Goal: Task Accomplishment & Management: Use online tool/utility

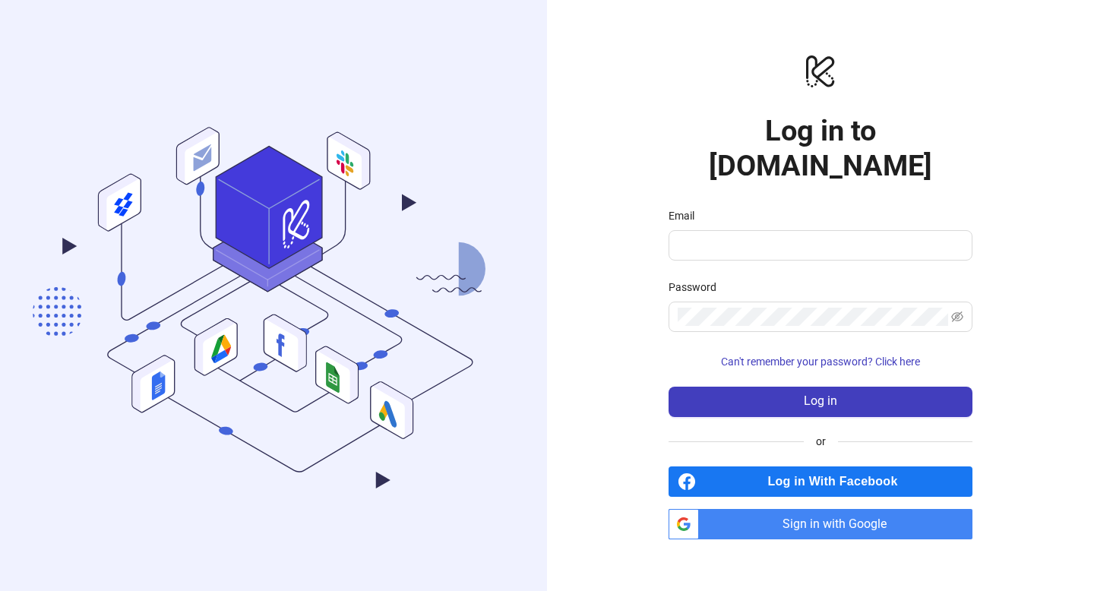
click at [817, 510] on span "Sign in with Google" at bounding box center [838, 524] width 267 height 30
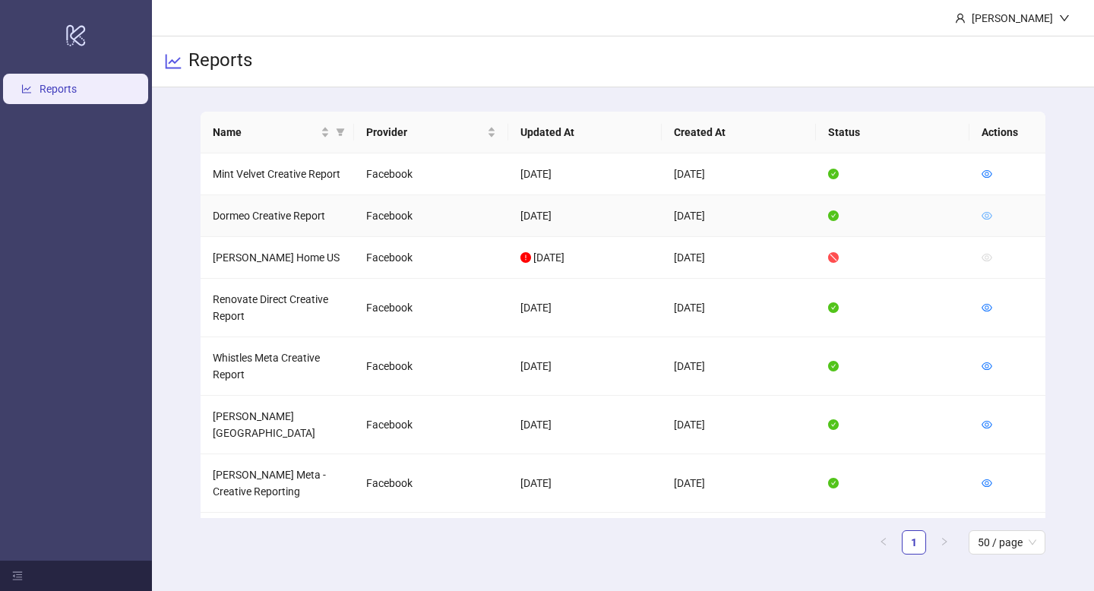
click at [985, 220] on icon "eye" at bounding box center [987, 215] width 11 height 11
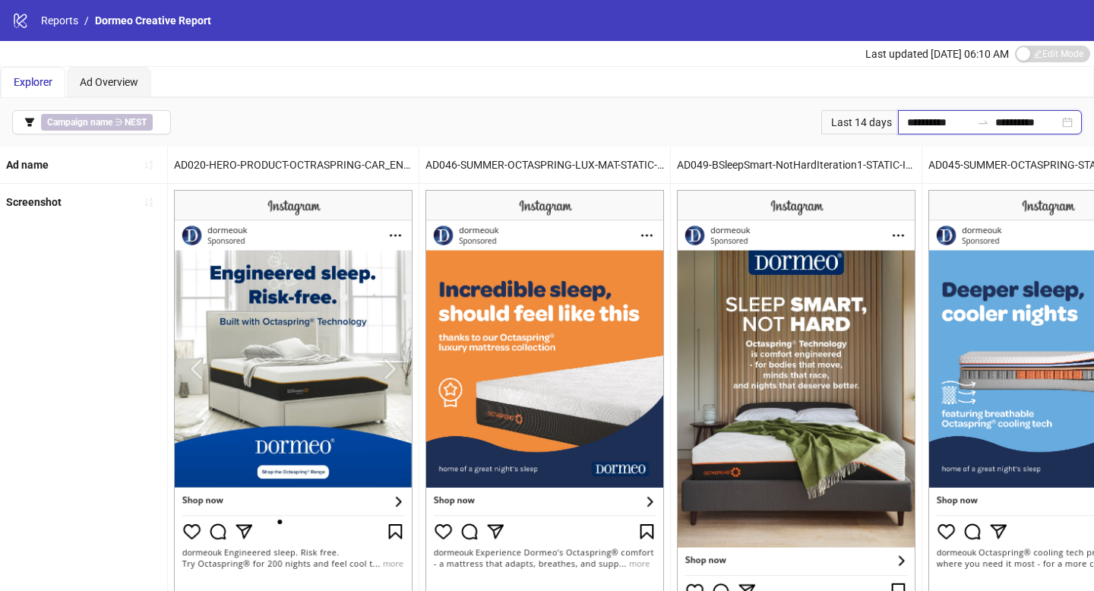
click at [916, 130] on input "**********" at bounding box center [939, 122] width 64 height 17
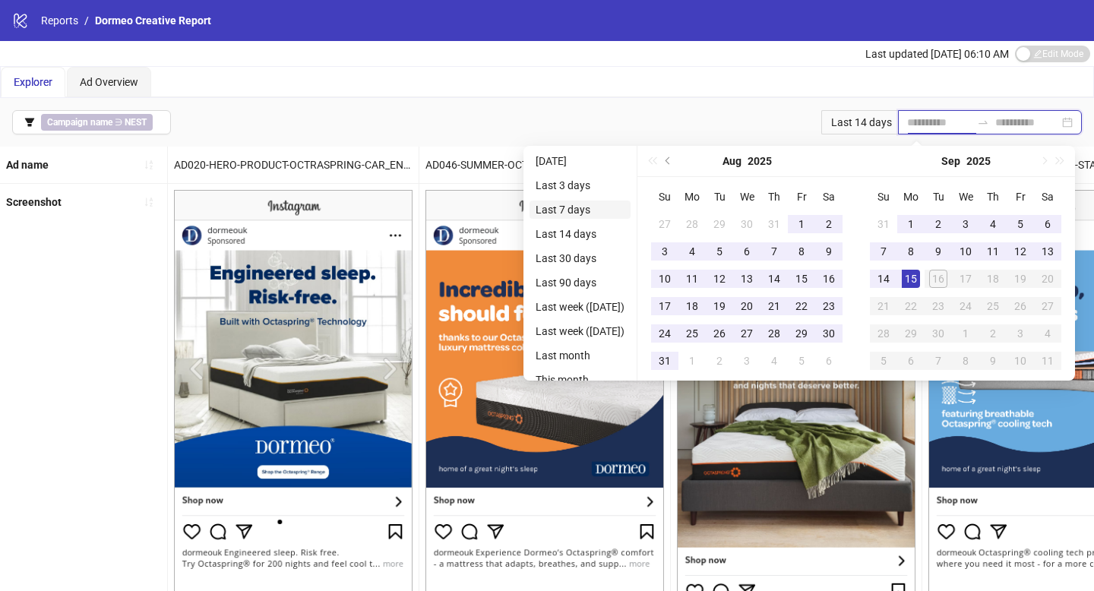
type input "**********"
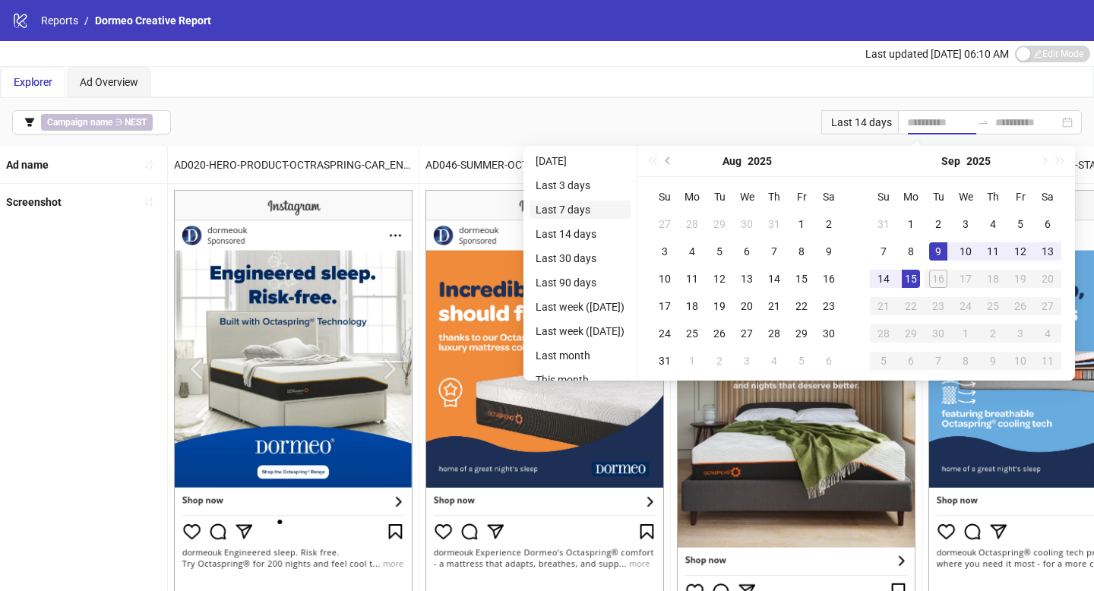
click at [582, 207] on li "Last 7 days" at bounding box center [580, 210] width 101 height 18
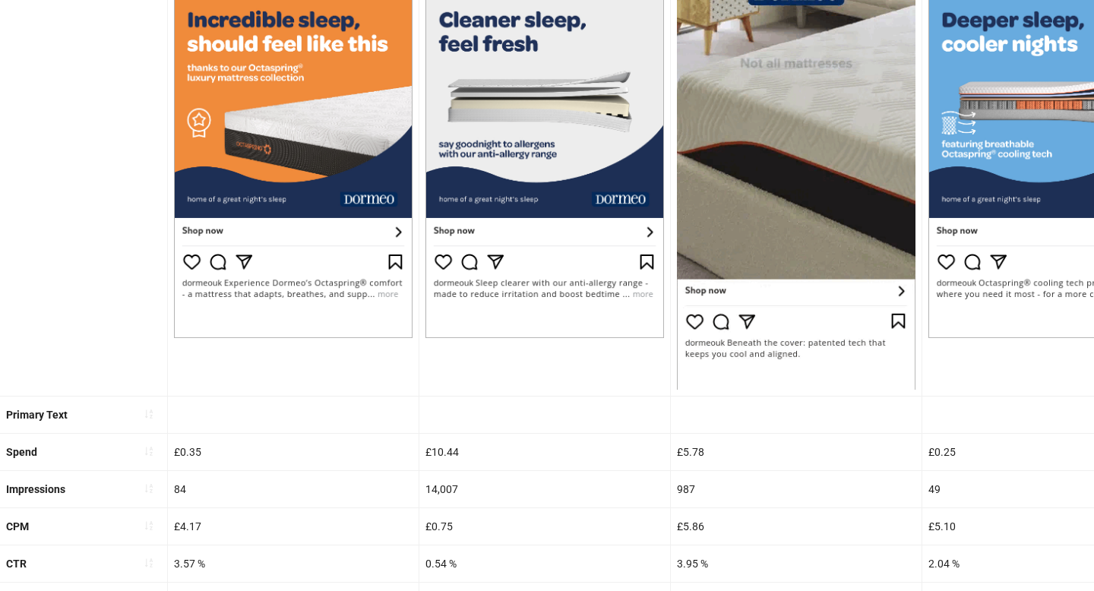
scroll to position [353, 0]
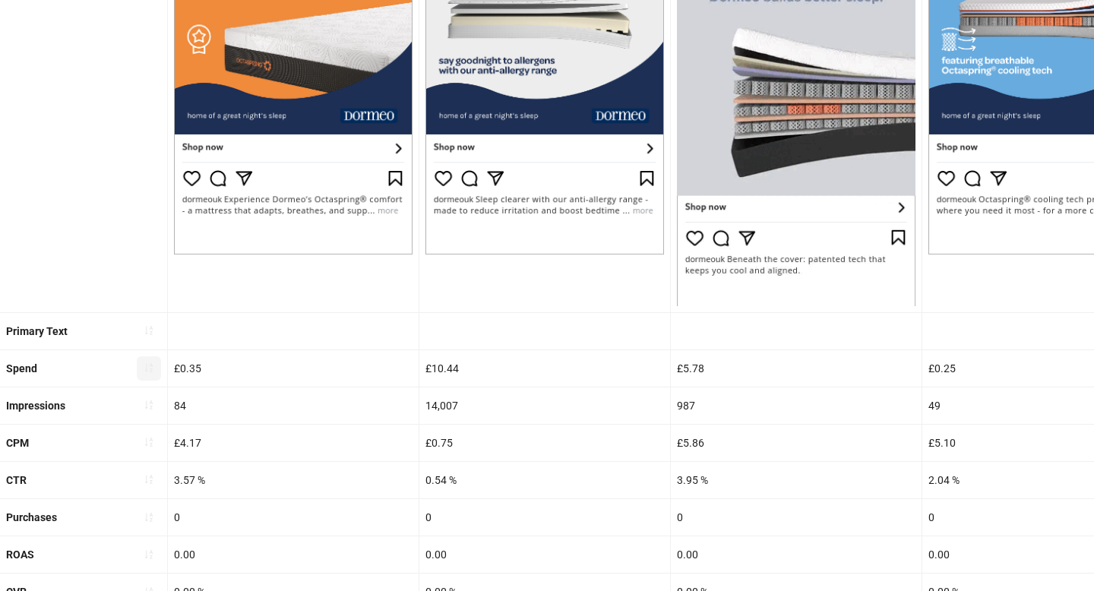
click at [144, 367] on icon "sort-ascending" at bounding box center [149, 367] width 11 height 11
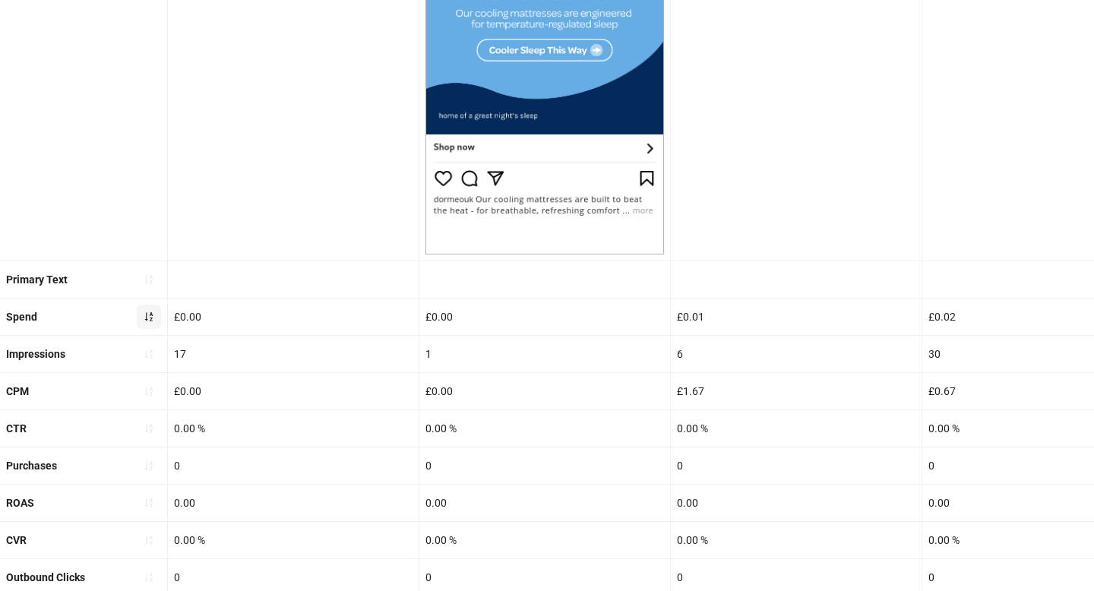
click at [145, 321] on span "button" at bounding box center [149, 317] width 11 height 12
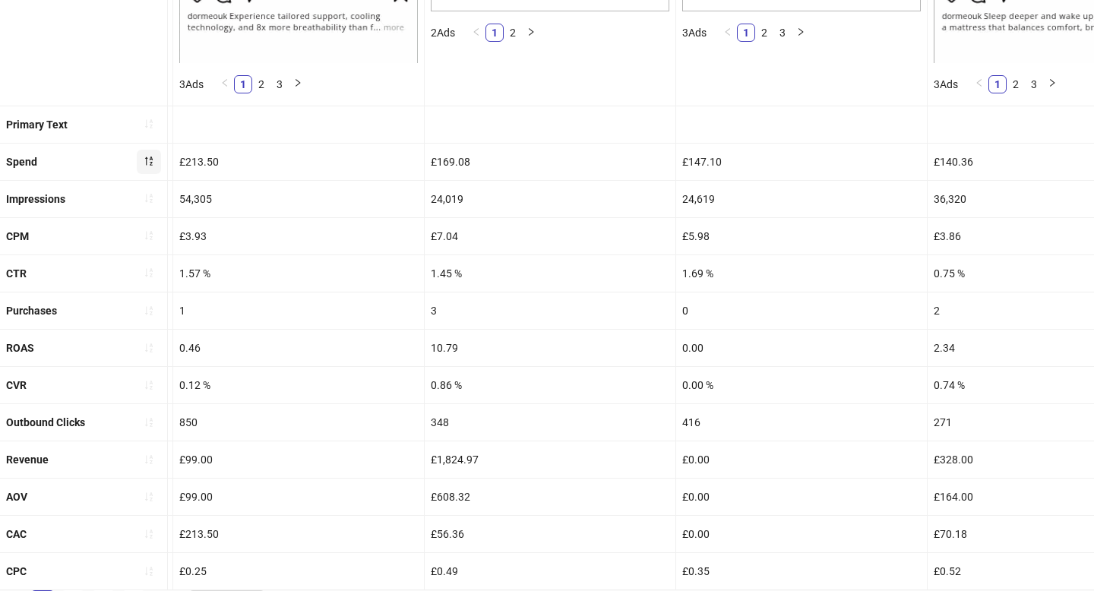
scroll to position [619, 0]
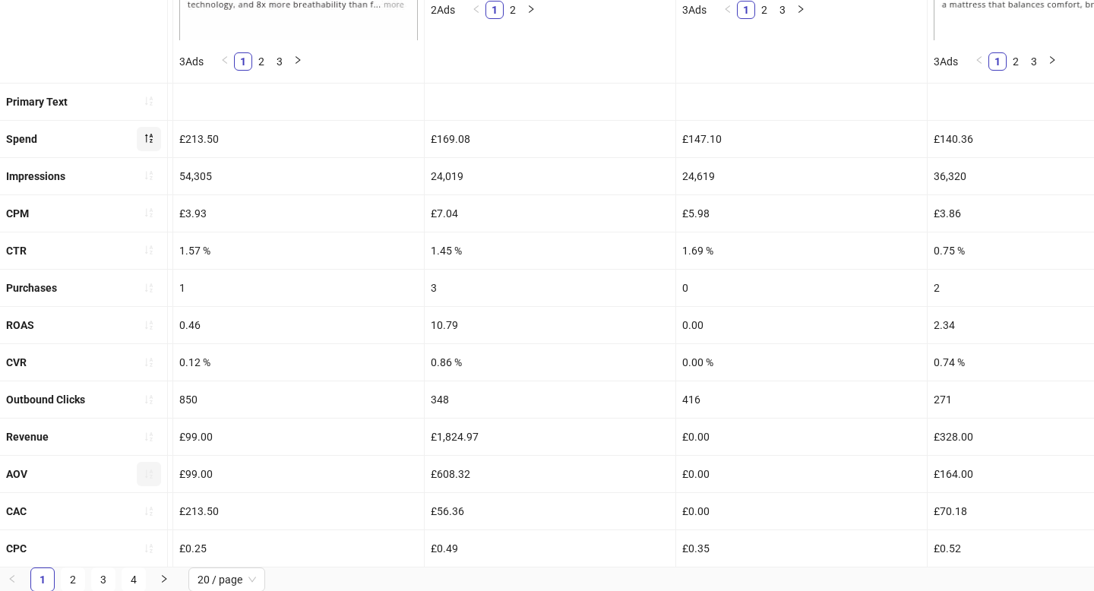
click at [153, 470] on icon "sort-ascending" at bounding box center [149, 474] width 11 height 11
click at [153, 470] on icon "loading" at bounding box center [149, 474] width 14 height 14
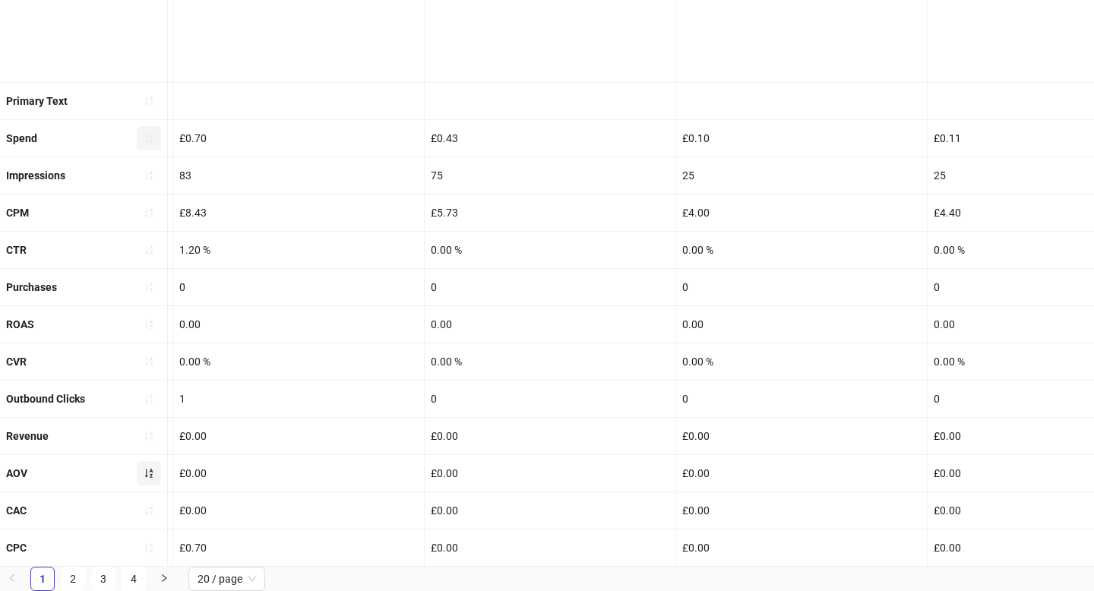
click at [153, 470] on icon "sort-ascending" at bounding box center [149, 473] width 11 height 11
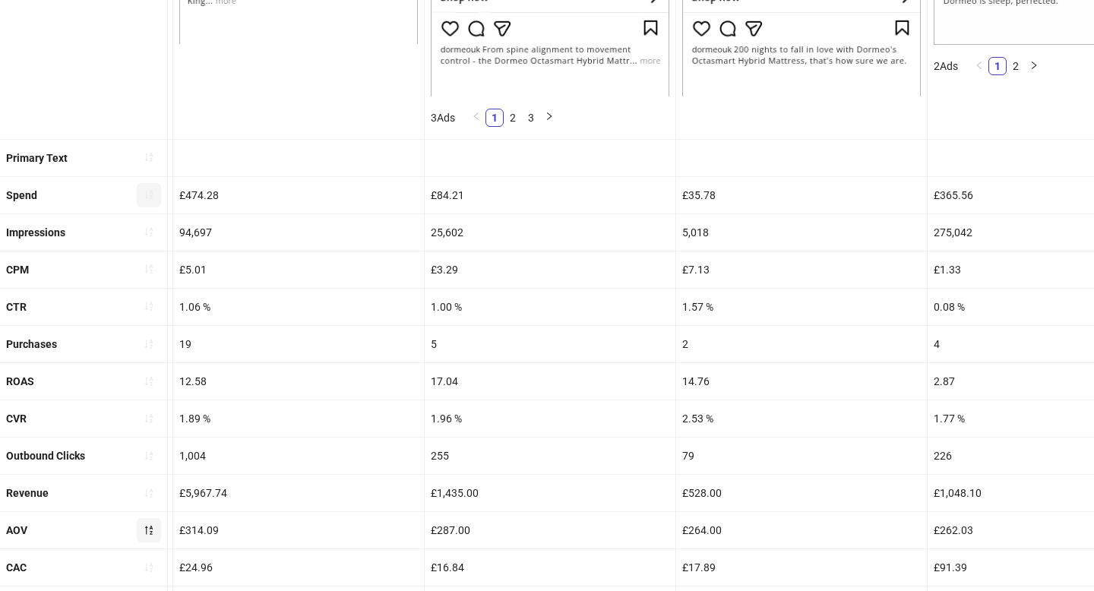
scroll to position [619, 0]
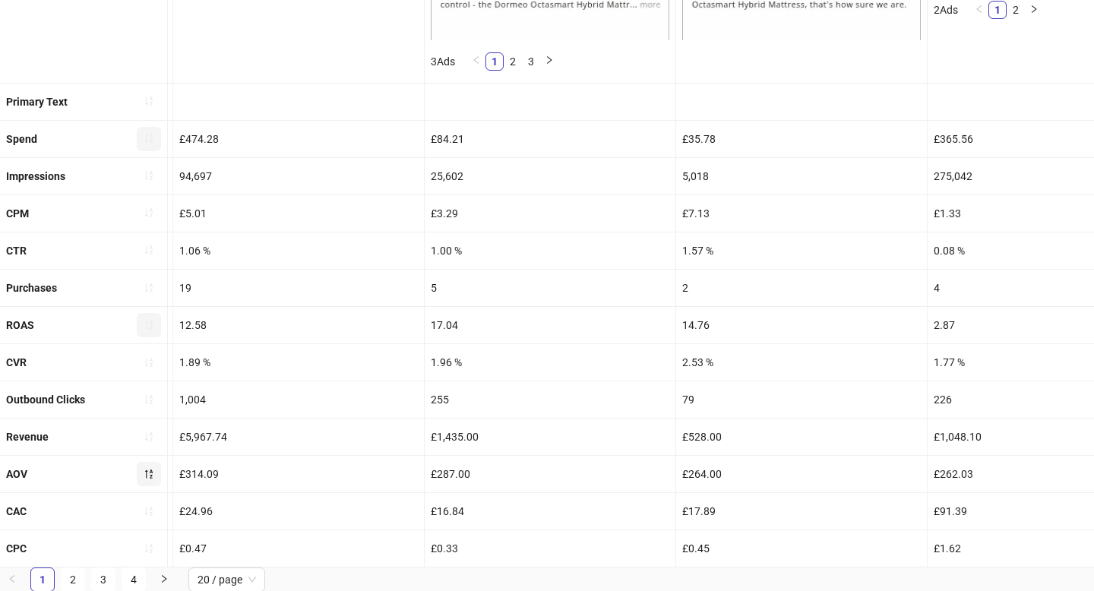
click at [147, 324] on icon "sort-ascending" at bounding box center [149, 325] width 11 height 11
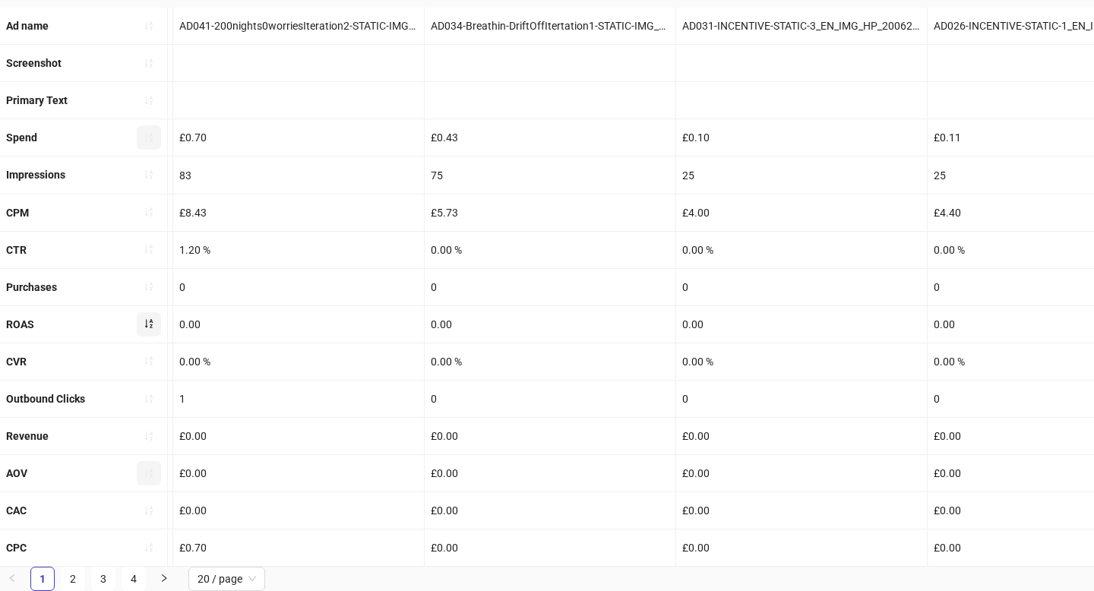
scroll to position [532, 0]
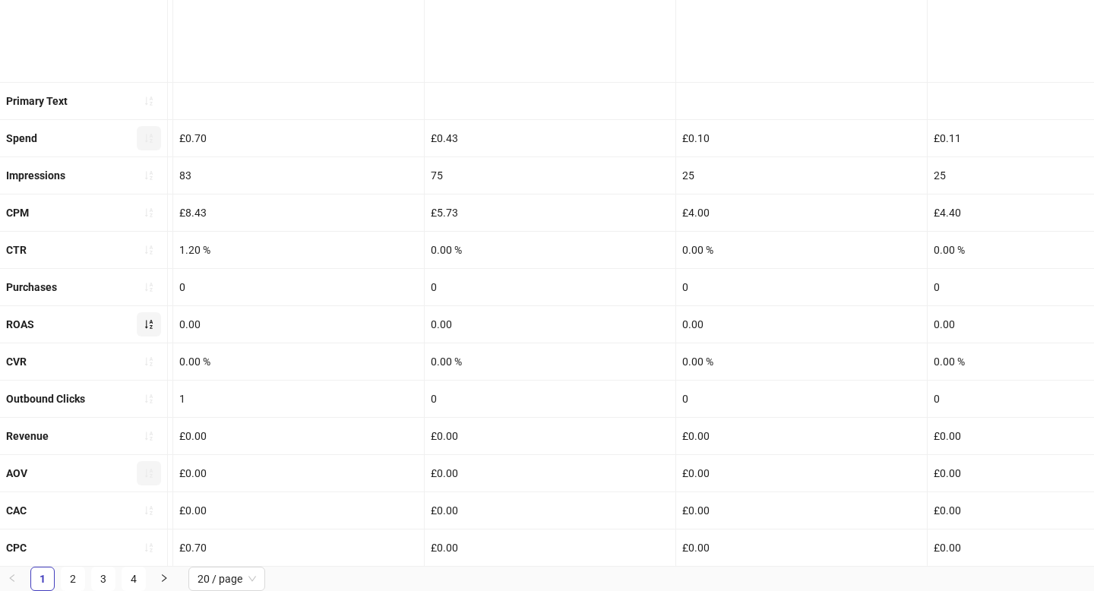
click at [147, 324] on icon "sort-ascending" at bounding box center [149, 324] width 11 height 11
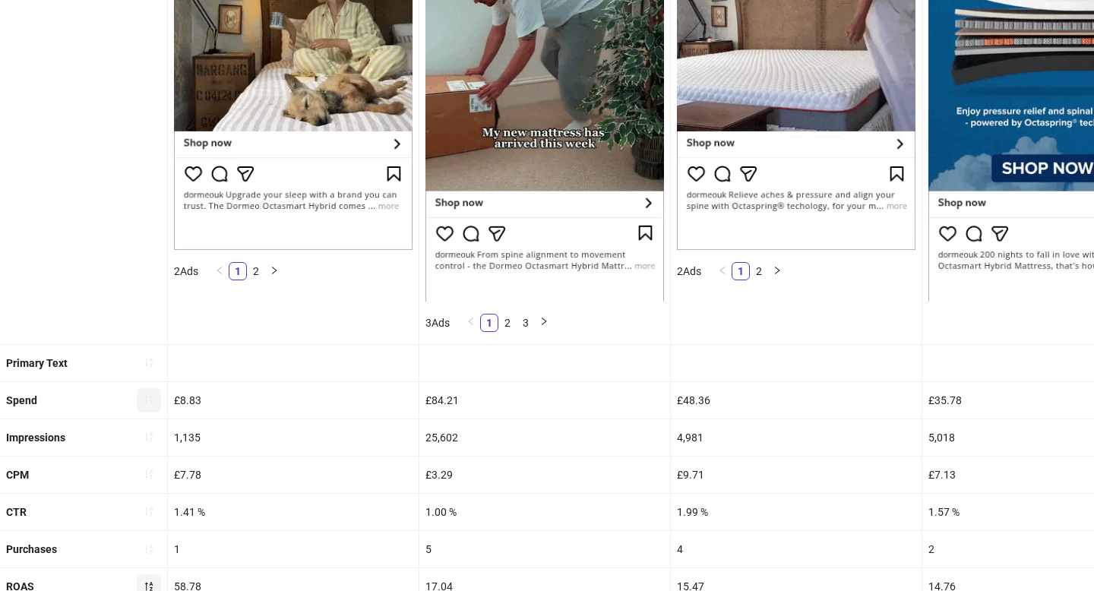
scroll to position [619, 0]
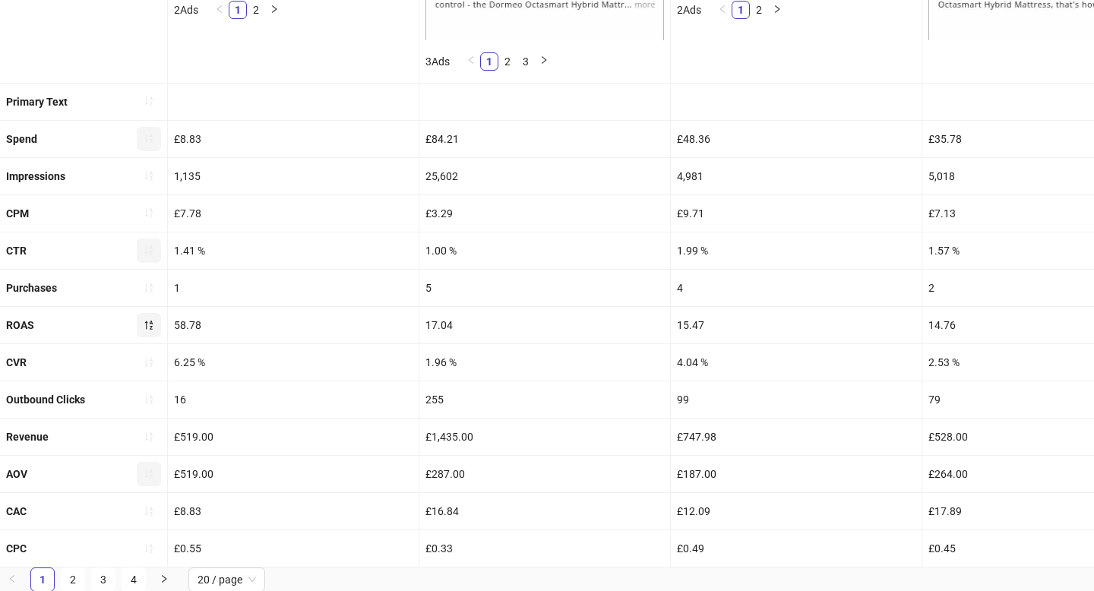
click at [145, 242] on button "button" at bounding box center [149, 251] width 24 height 24
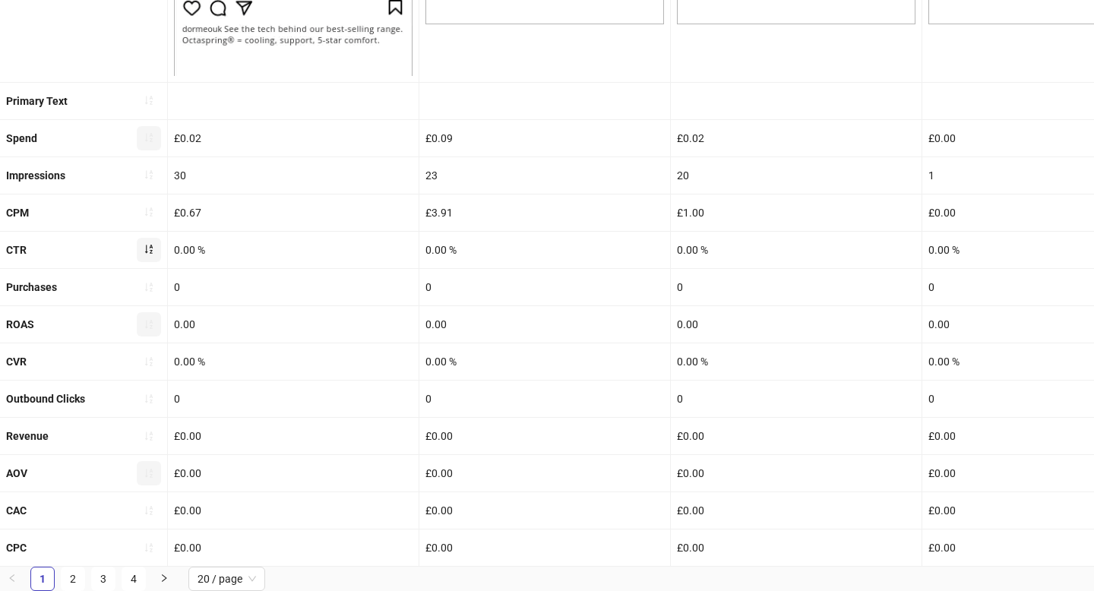
scroll to position [583, 0]
click at [149, 251] on icon "sort-ascending" at bounding box center [149, 250] width 11 height 11
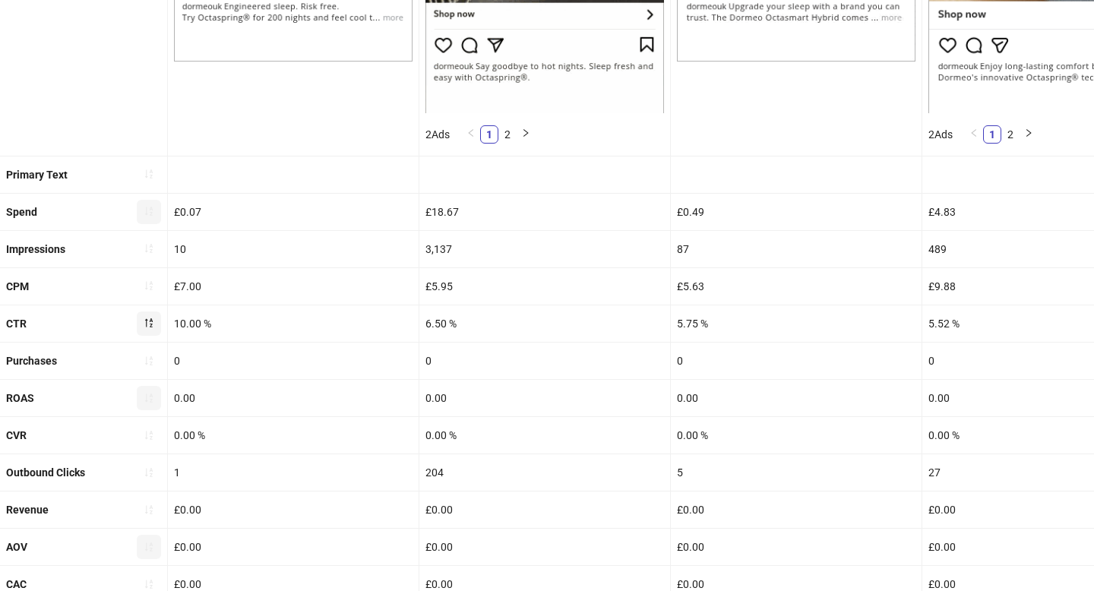
scroll to position [619, 0]
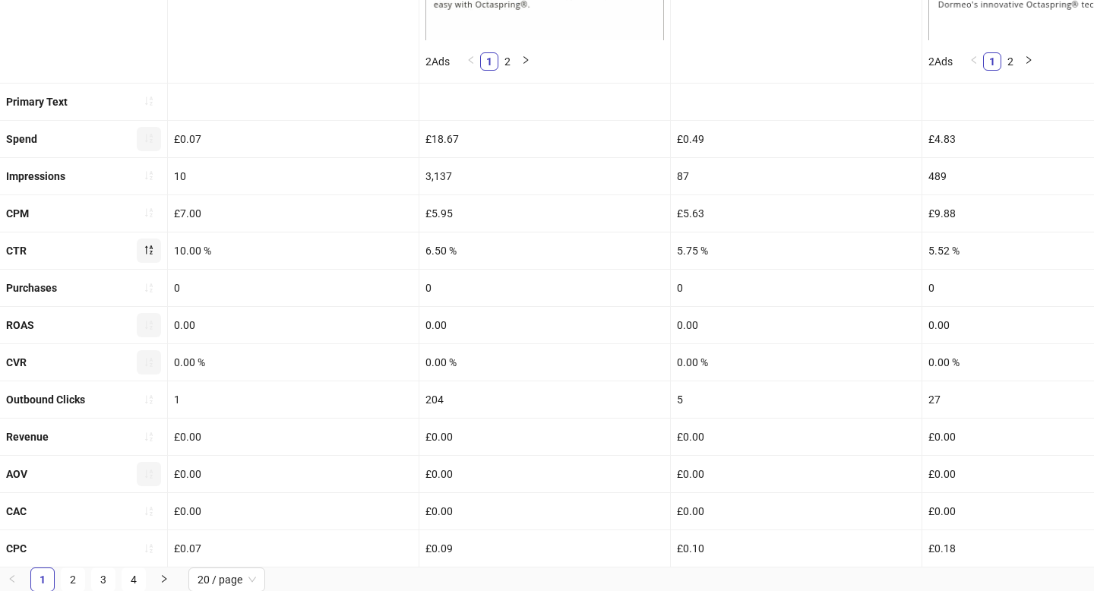
click at [147, 363] on icon "sort-ascending" at bounding box center [149, 362] width 8 height 9
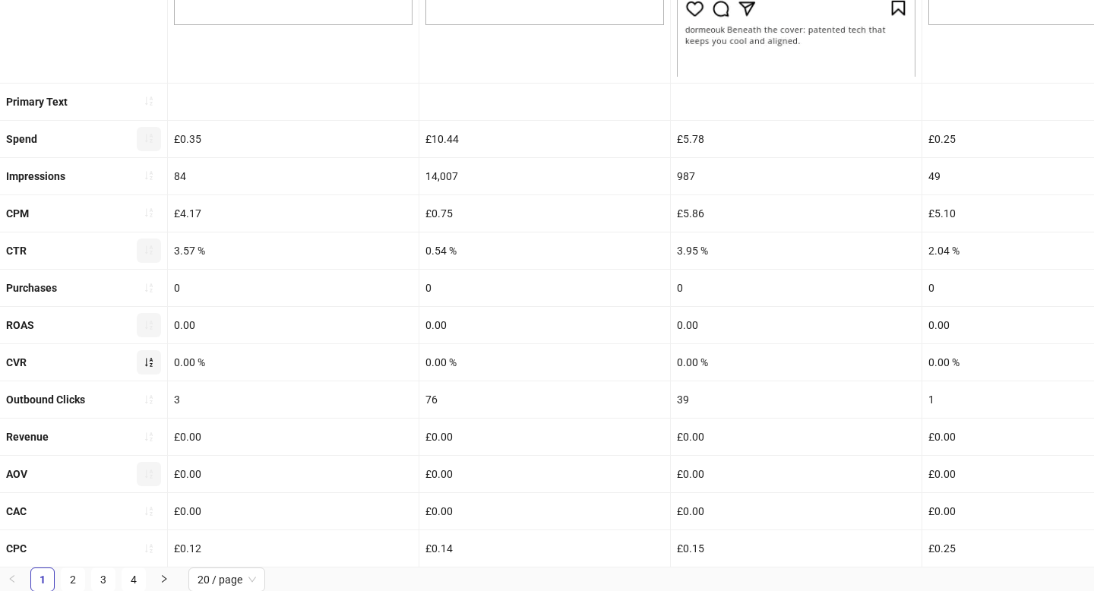
click at [152, 363] on icon "sort-ascending" at bounding box center [149, 362] width 11 height 11
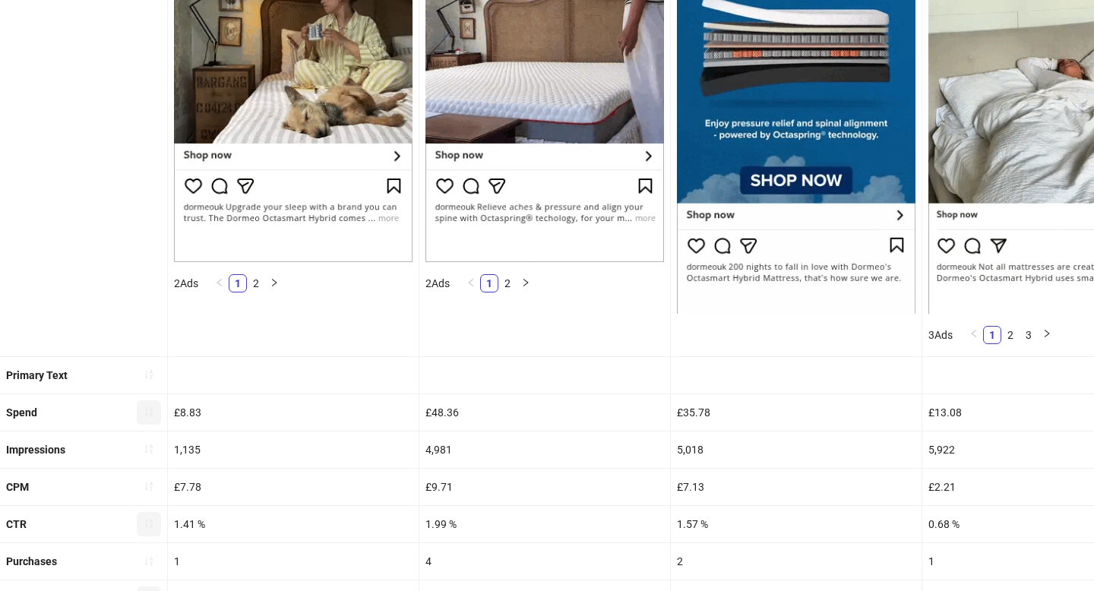
scroll to position [0, 0]
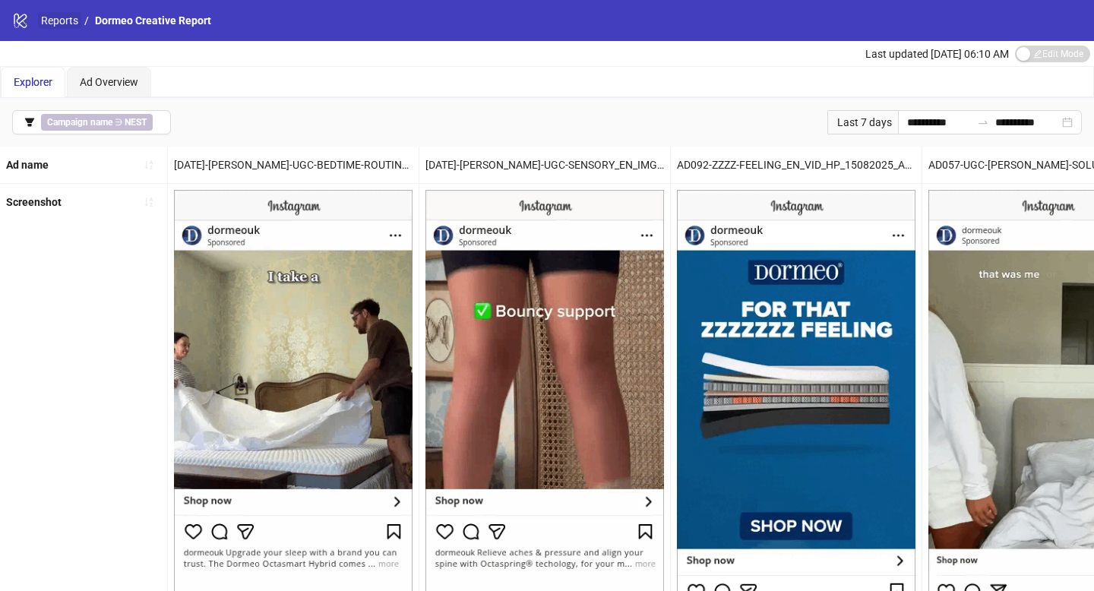
click at [66, 21] on link "Reports" at bounding box center [59, 20] width 43 height 17
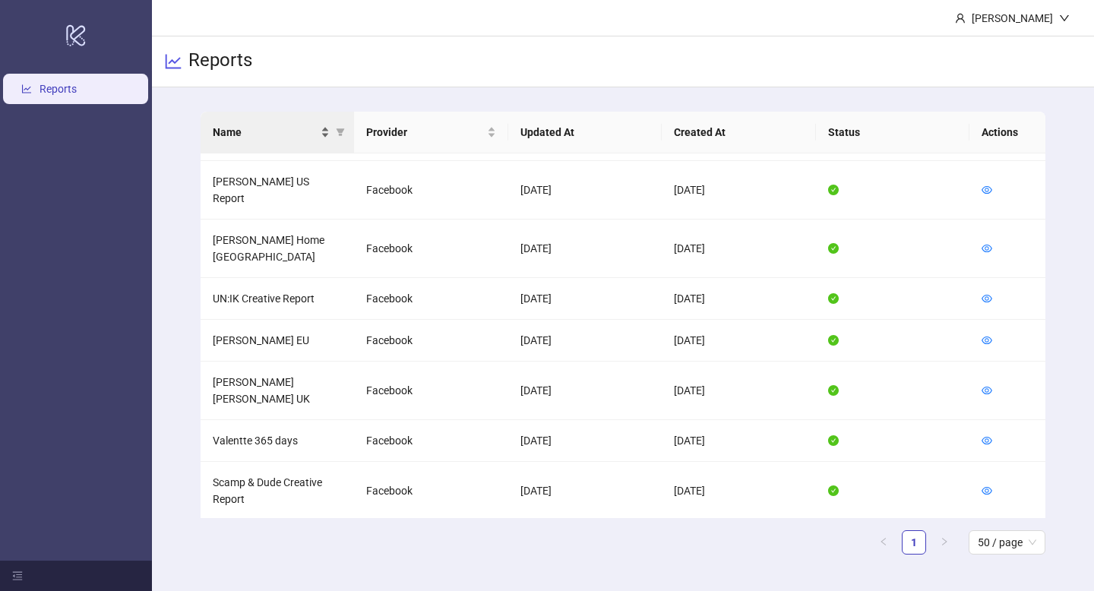
click at [323, 129] on div "Name" at bounding box center [272, 132] width 118 height 17
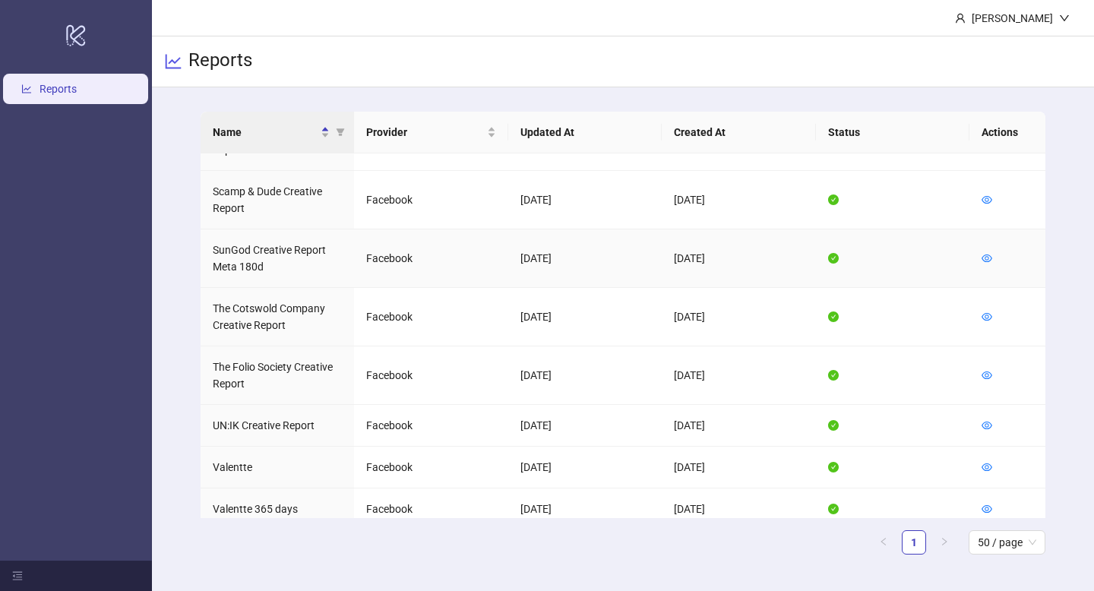
scroll to position [989, 0]
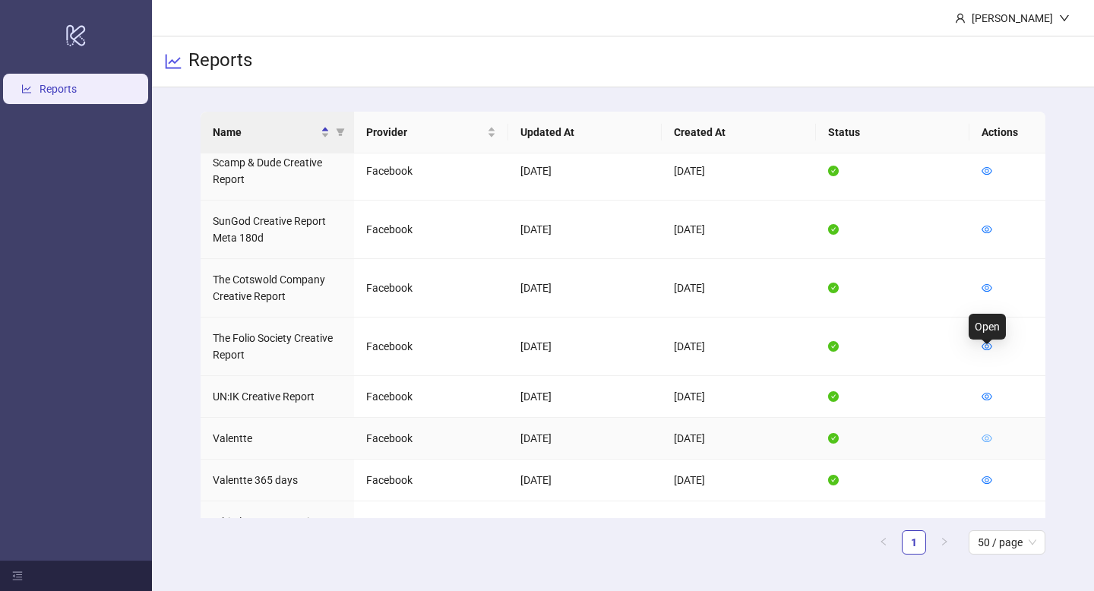
click at [988, 433] on icon "eye" at bounding box center [987, 438] width 11 height 11
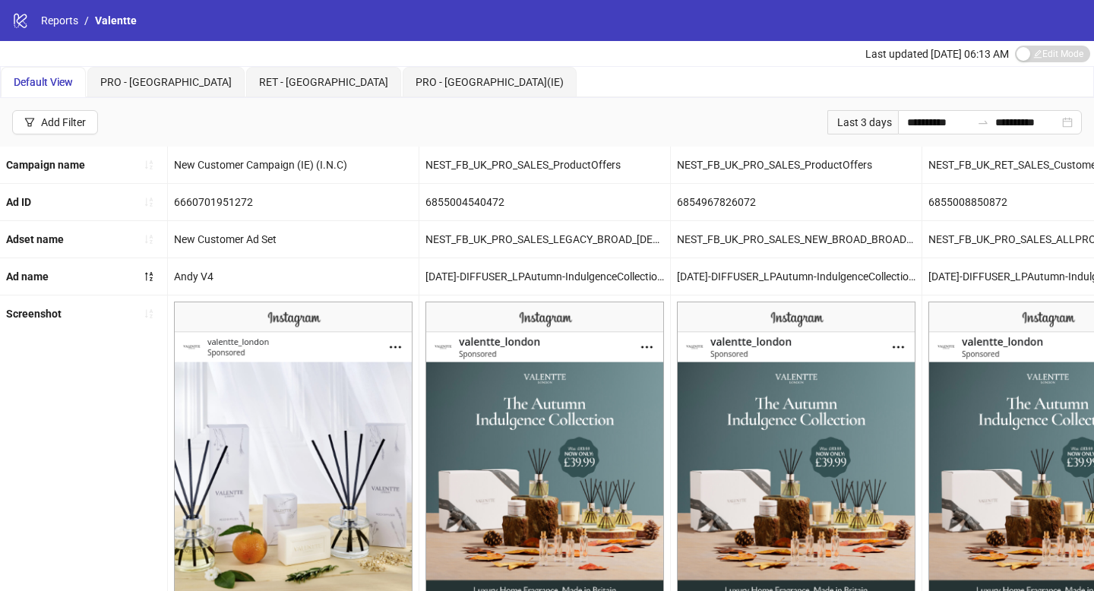
click at [881, 119] on div "Last 3 days" at bounding box center [862, 122] width 71 height 24
click at [915, 121] on input "**********" at bounding box center [939, 122] width 64 height 17
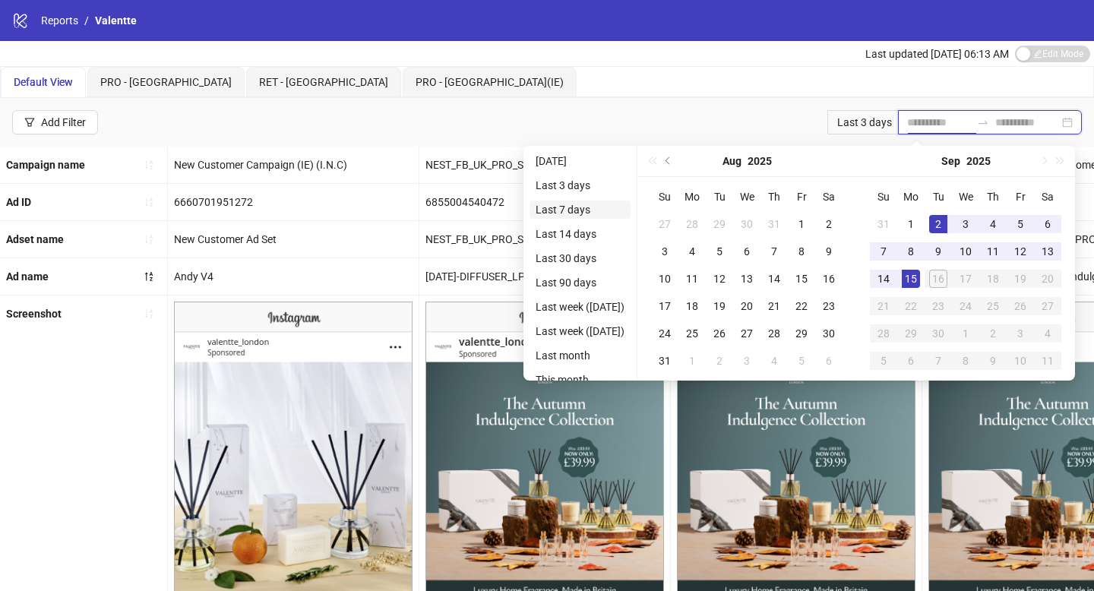
type input "**********"
click at [577, 212] on li "Last 7 days" at bounding box center [580, 210] width 101 height 18
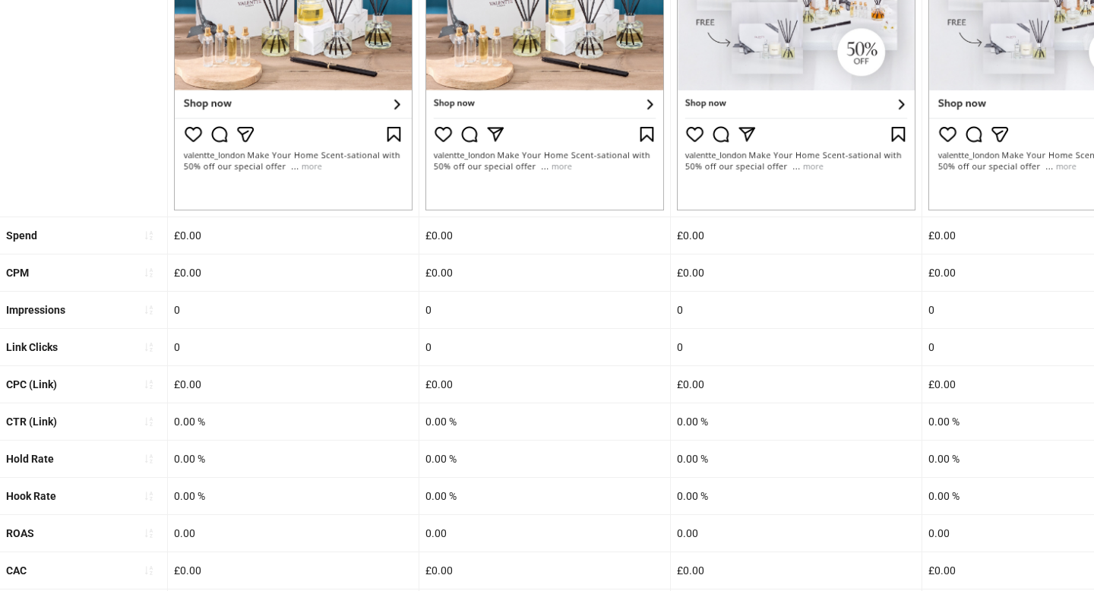
scroll to position [569, 0]
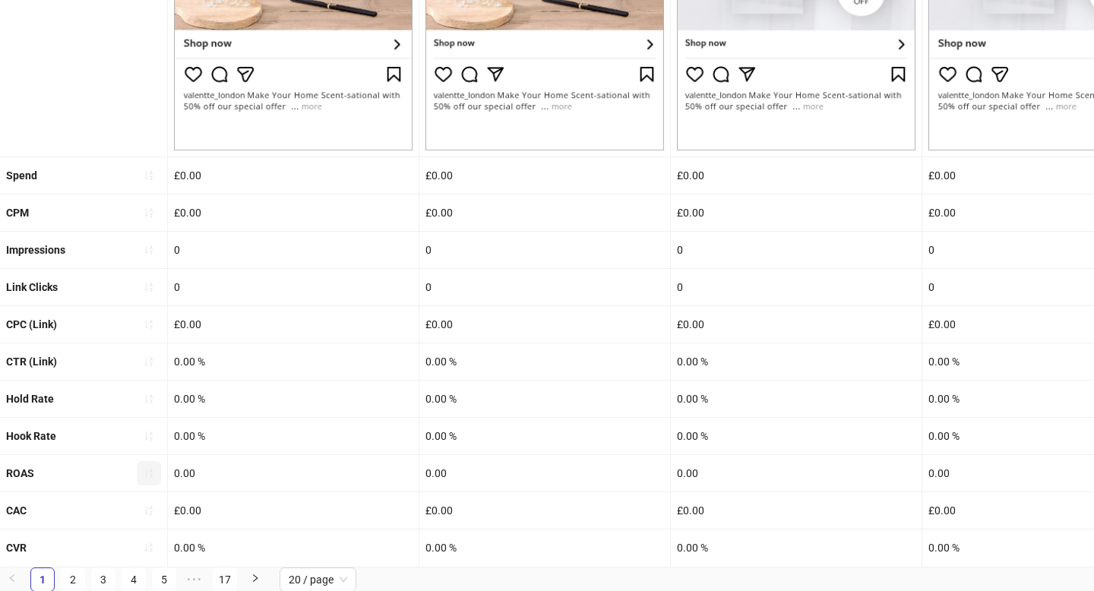
click at [146, 472] on icon "sort-ascending" at bounding box center [149, 473] width 8 height 9
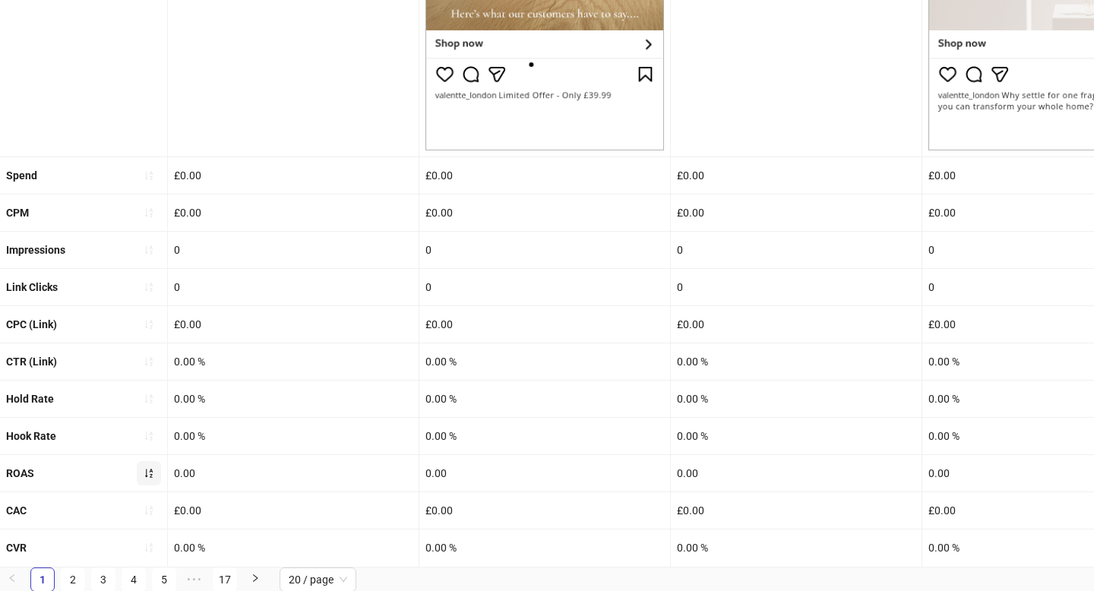
click at [149, 476] on icon "sort-ascending" at bounding box center [149, 473] width 11 height 11
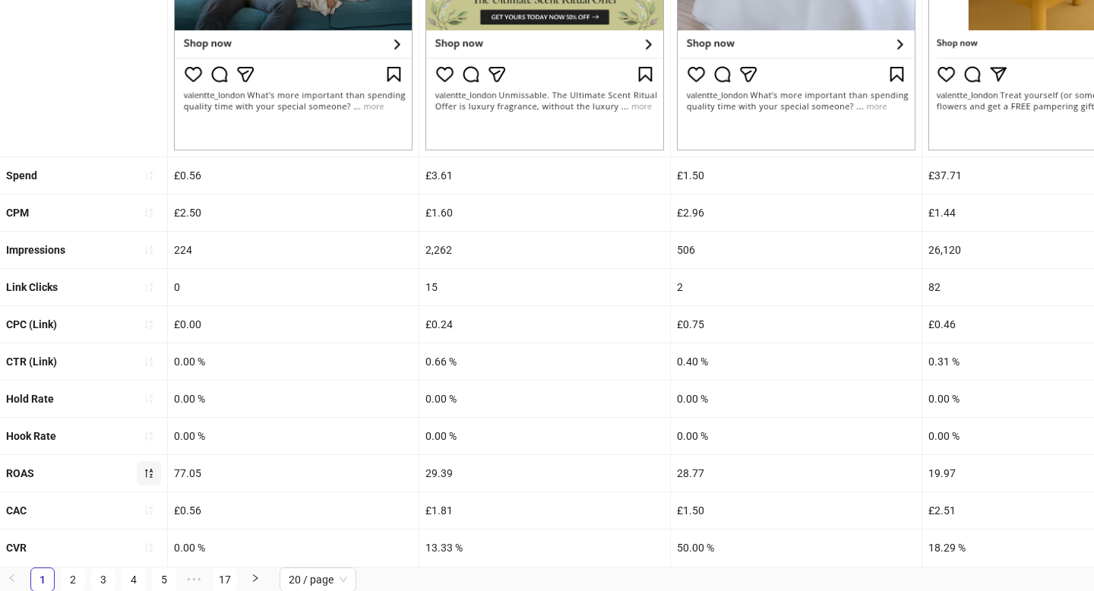
scroll to position [0, 0]
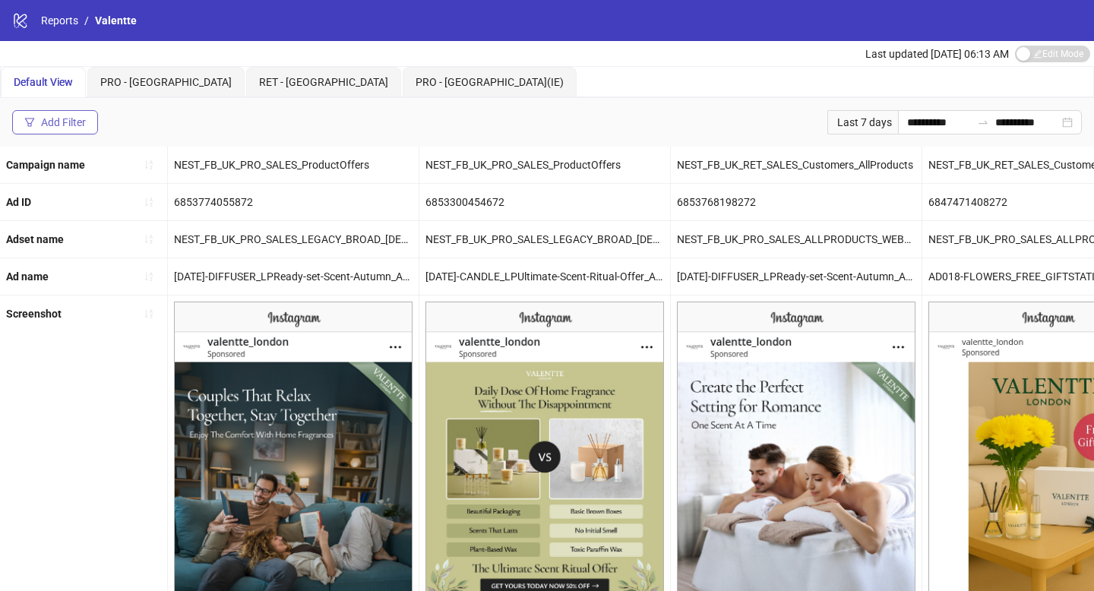
click at [75, 119] on div "Add Filter" at bounding box center [63, 122] width 45 height 12
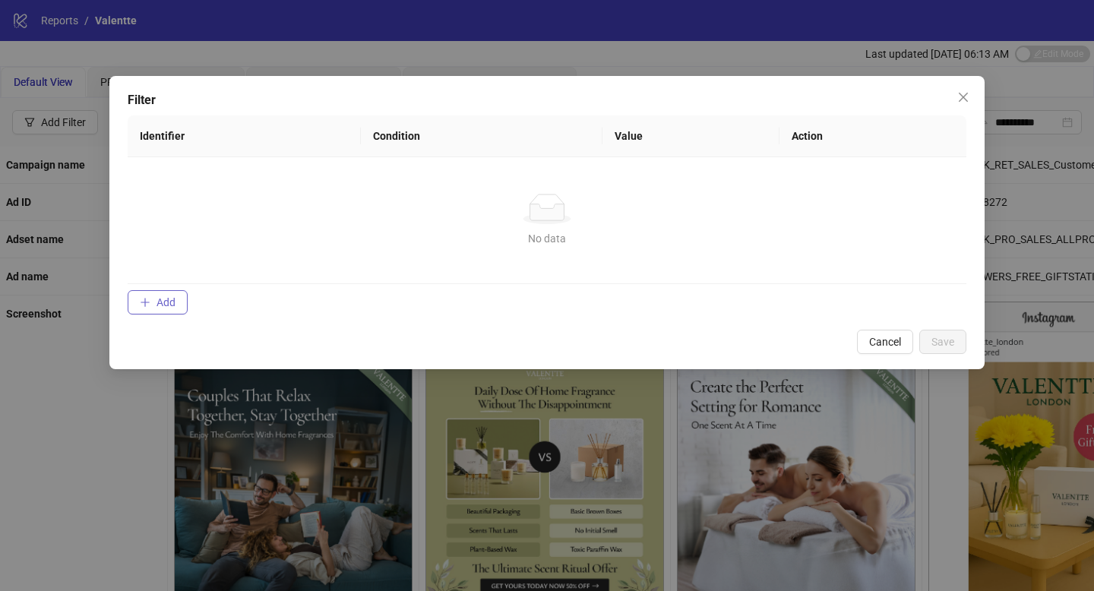
click at [159, 304] on span "Add" at bounding box center [166, 302] width 19 height 12
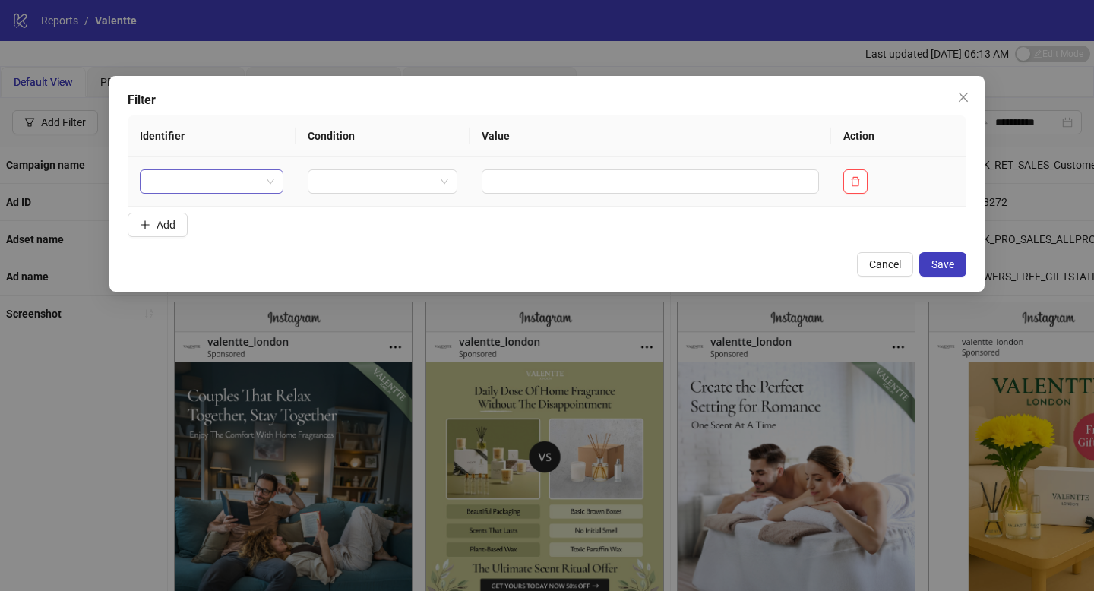
click at [207, 182] on input "search" at bounding box center [205, 181] width 112 height 23
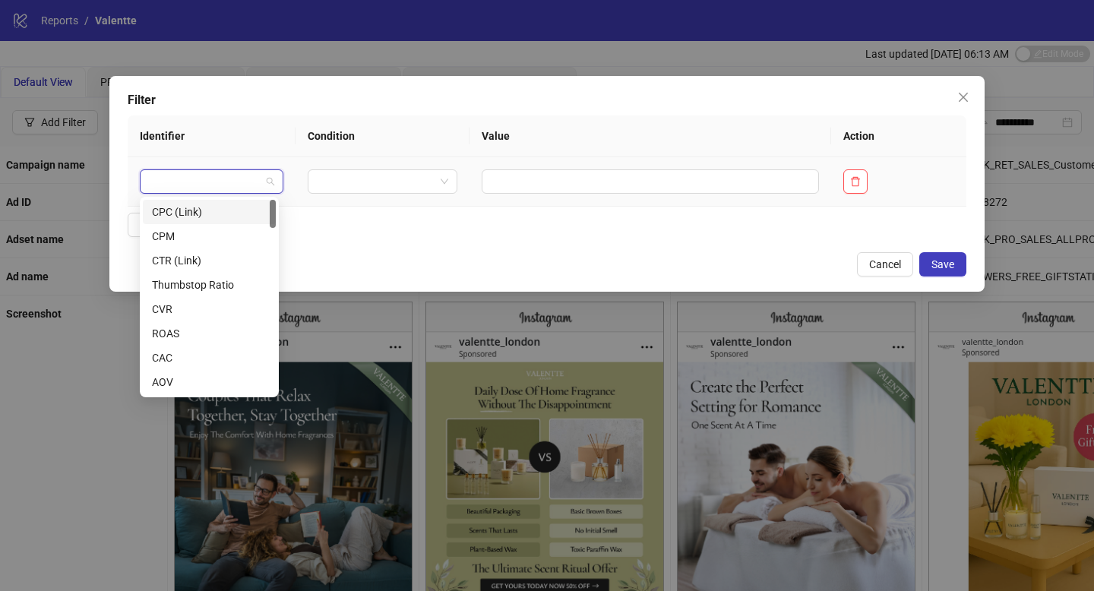
type input "*"
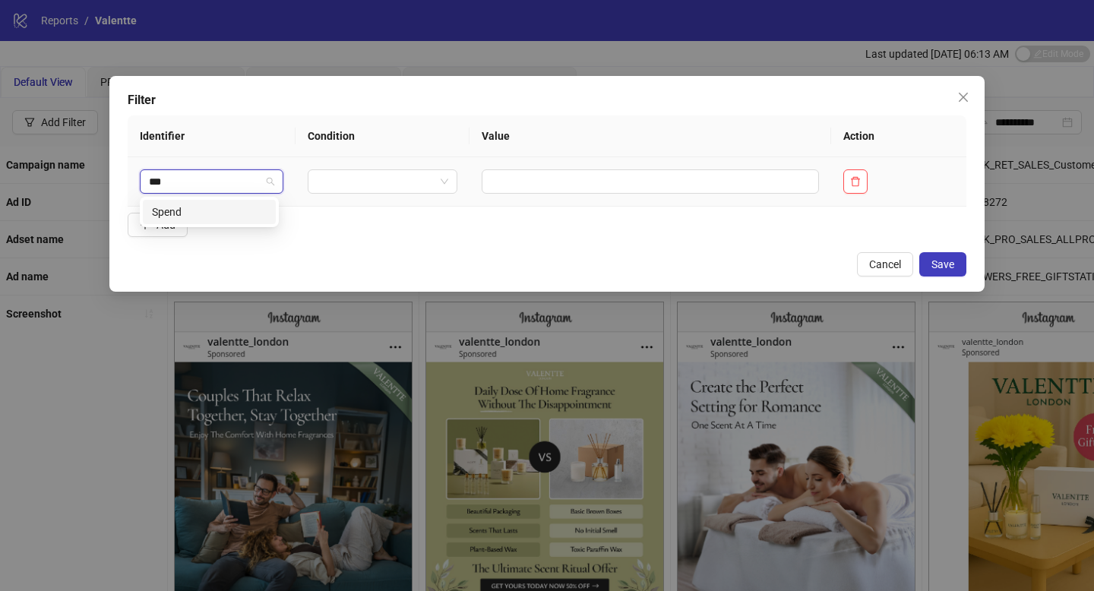
type input "****"
click at [227, 215] on div "Spend" at bounding box center [209, 212] width 115 height 17
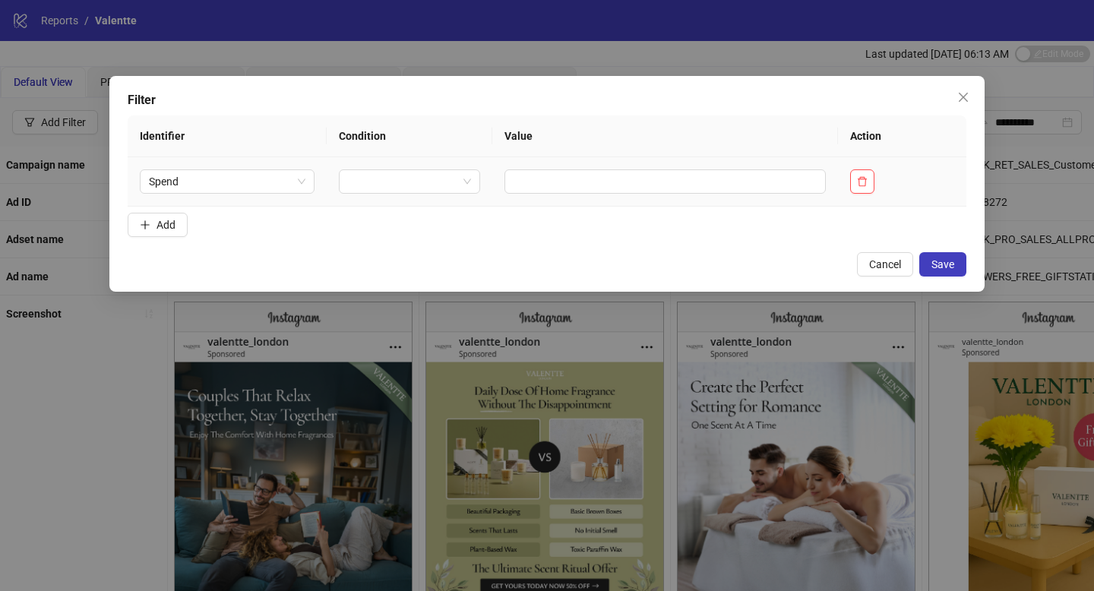
click at [369, 196] on td at bounding box center [410, 181] width 166 height 49
click at [373, 180] on input "search" at bounding box center [402, 181] width 109 height 23
click at [386, 259] on div "GREATER THAN" at bounding box center [406, 260] width 113 height 17
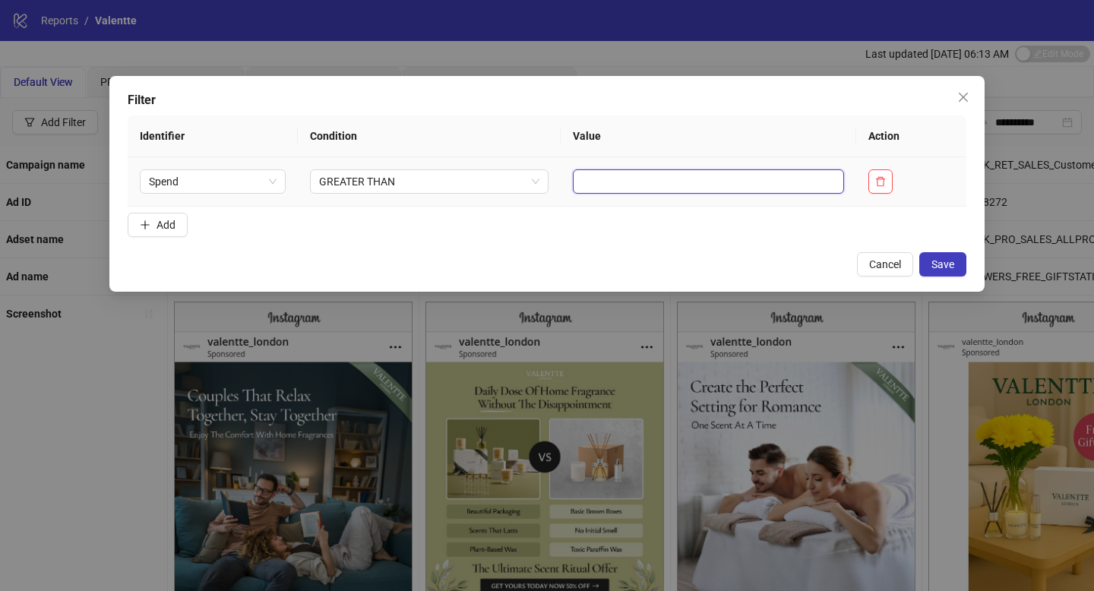
click at [611, 175] on input "text" at bounding box center [708, 181] width 271 height 24
type input "**"
click at [935, 256] on button "Save" at bounding box center [942, 264] width 47 height 24
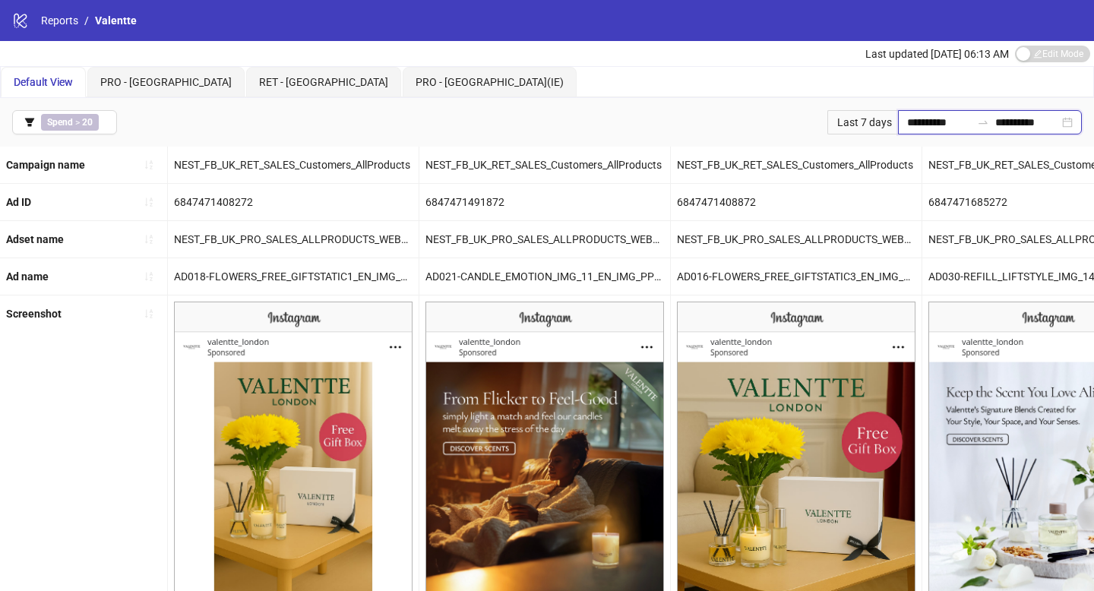
click at [915, 122] on input "**********" at bounding box center [939, 122] width 64 height 17
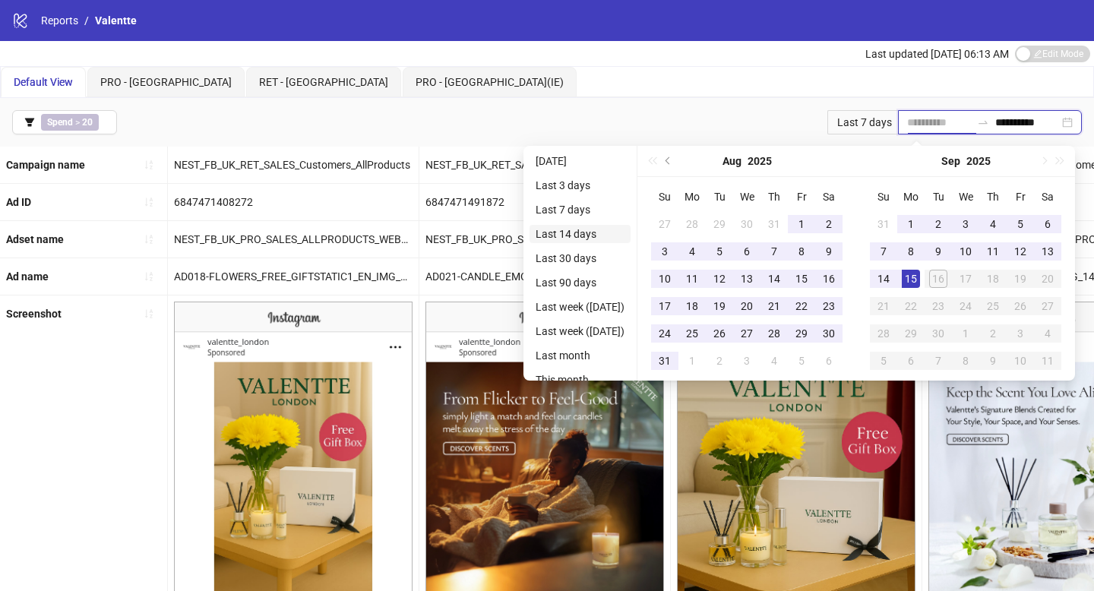
type input "**********"
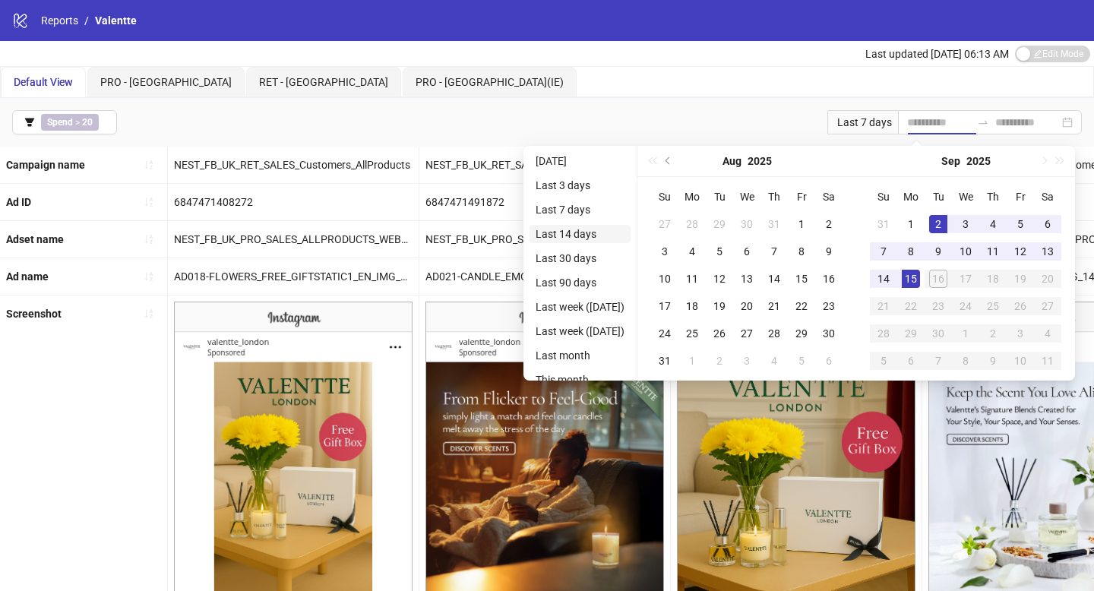
click at [610, 238] on li "Last 14 days" at bounding box center [580, 234] width 101 height 18
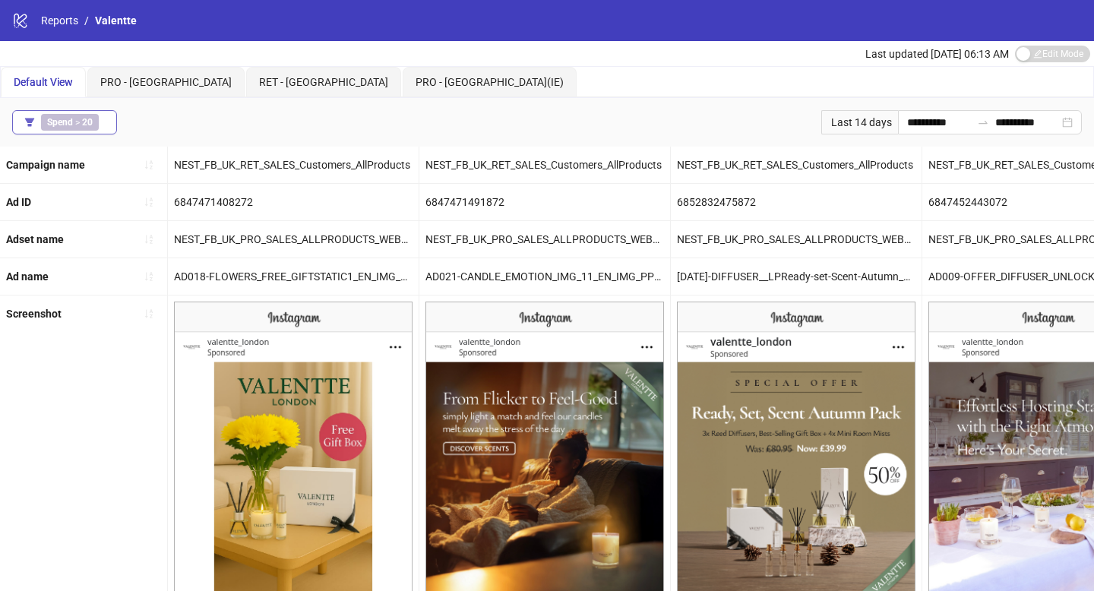
click at [102, 118] on div "Spend > 20" at bounding box center [73, 122] width 64 height 17
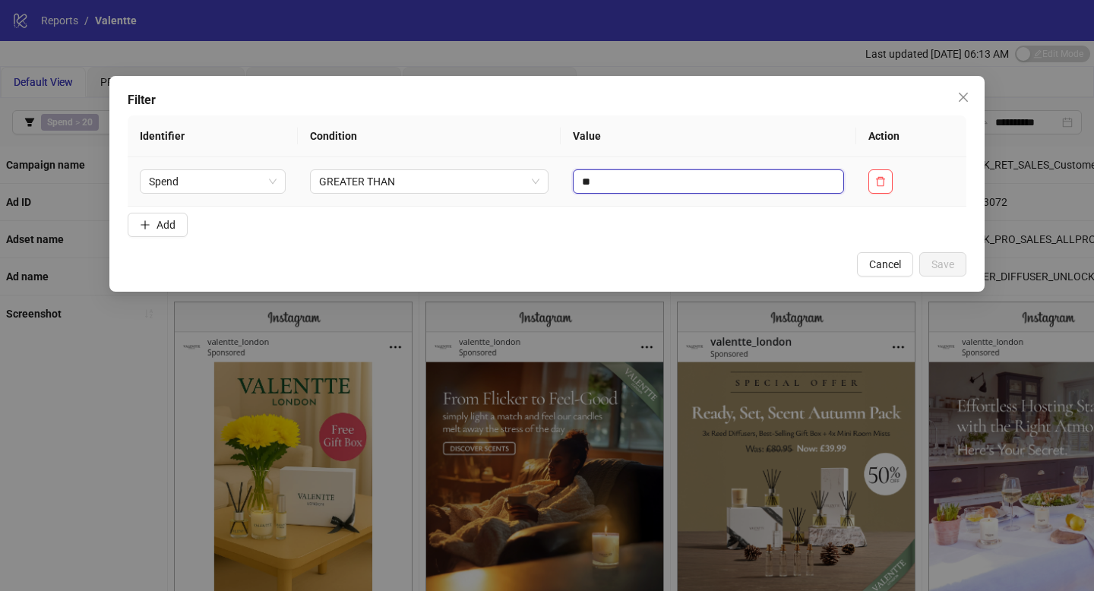
click at [621, 176] on input "**" at bounding box center [708, 181] width 271 height 24
type input "*"
type input "**"
click at [949, 265] on span "Save" at bounding box center [942, 264] width 23 height 12
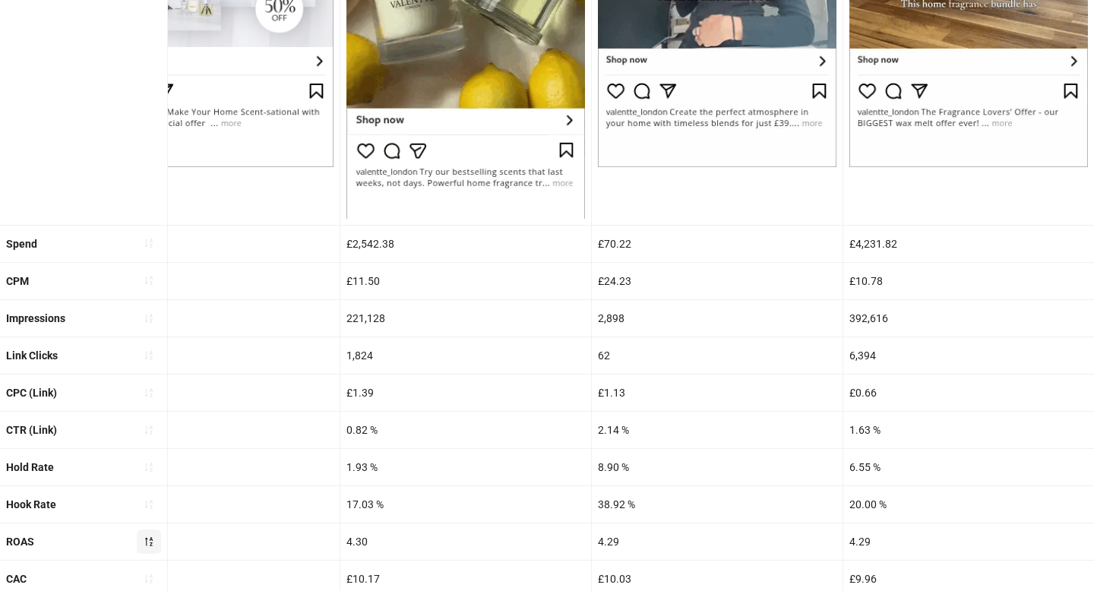
scroll to position [552, 0]
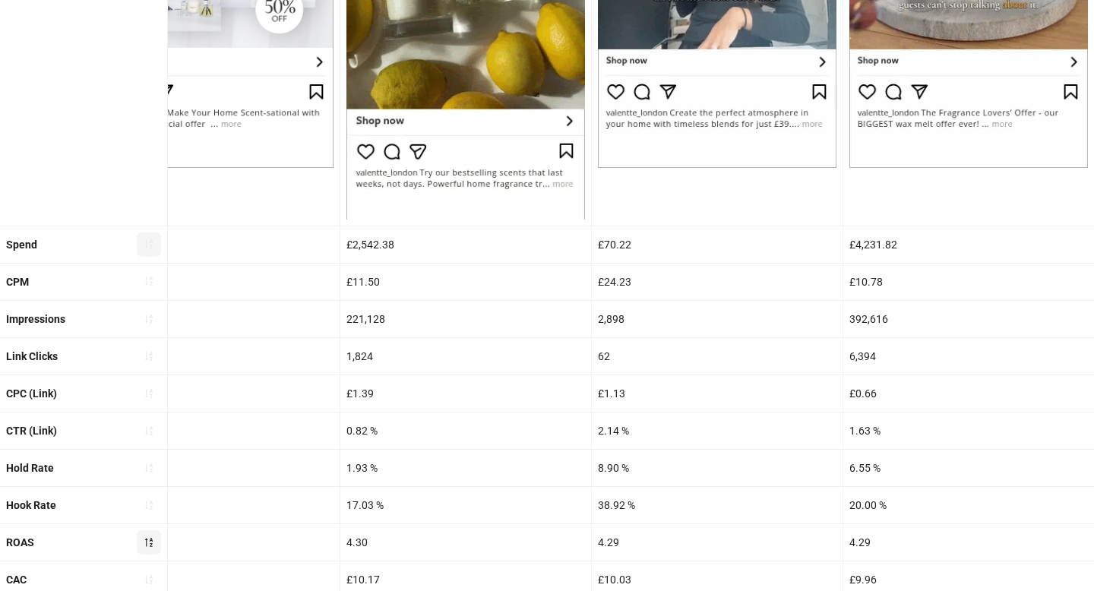
click at [146, 241] on icon "sort-ascending" at bounding box center [149, 244] width 8 height 9
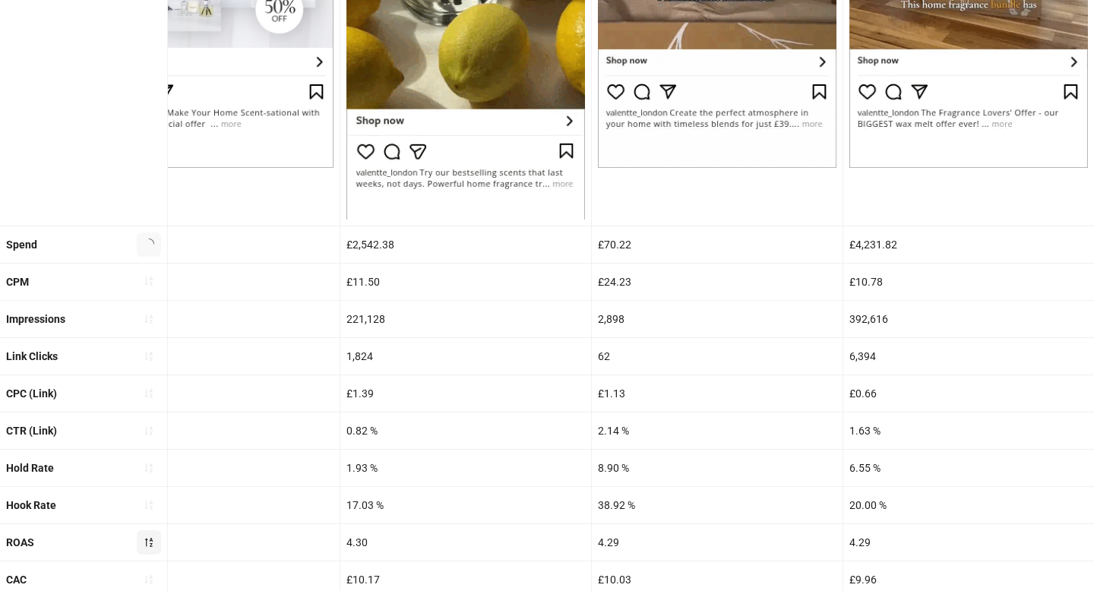
click at [146, 241] on icon "loading" at bounding box center [148, 244] width 15 height 15
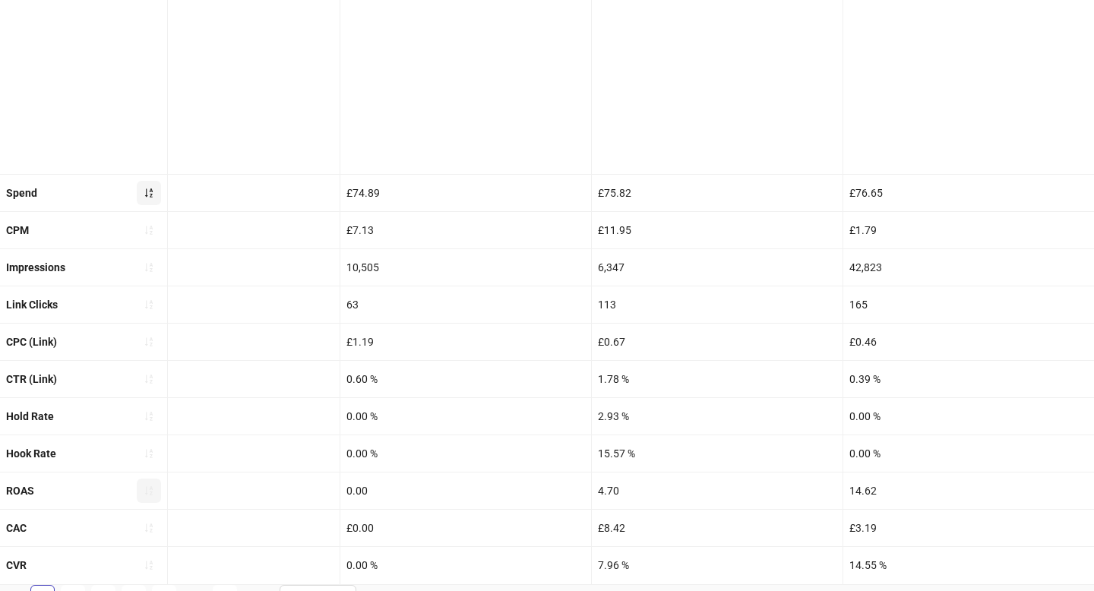
click at [149, 195] on icon "sort-ascending" at bounding box center [149, 193] width 11 height 11
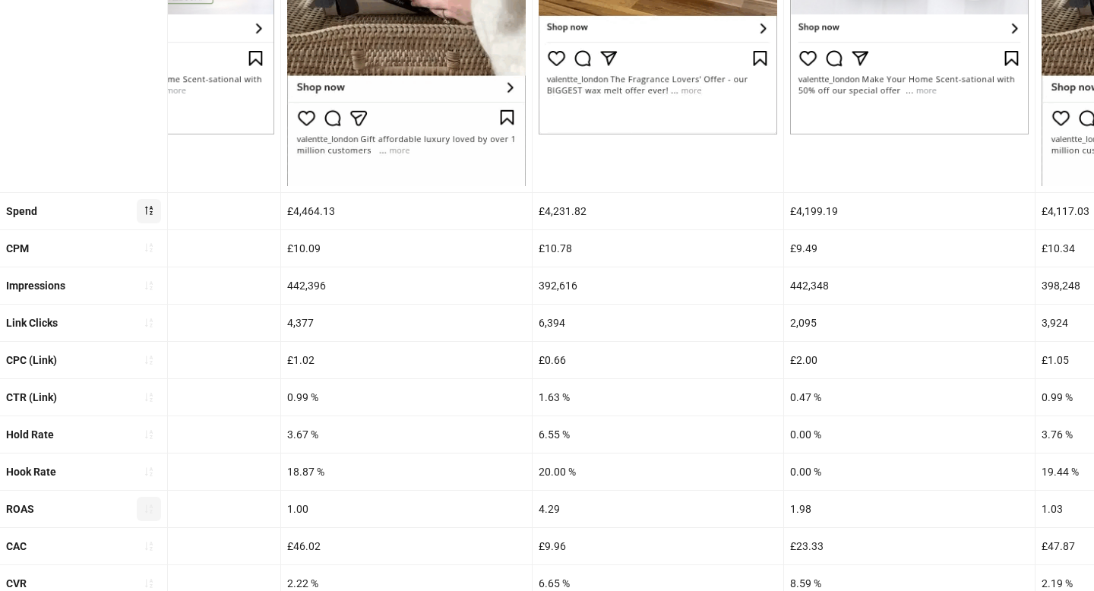
scroll to position [592, 0]
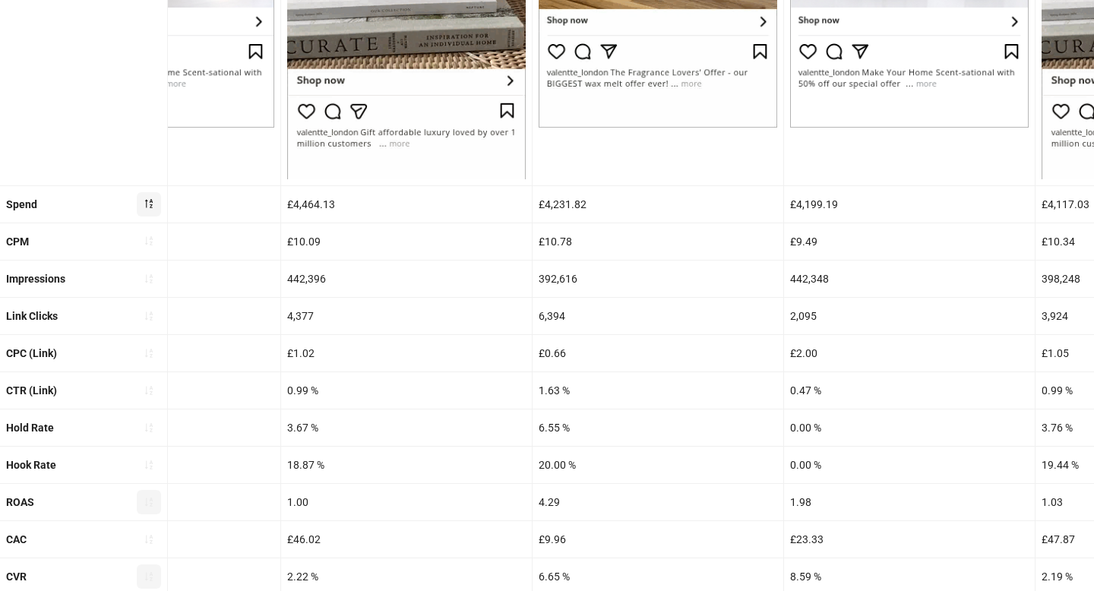
click at [150, 573] on icon "sort-ascending" at bounding box center [149, 576] width 8 height 9
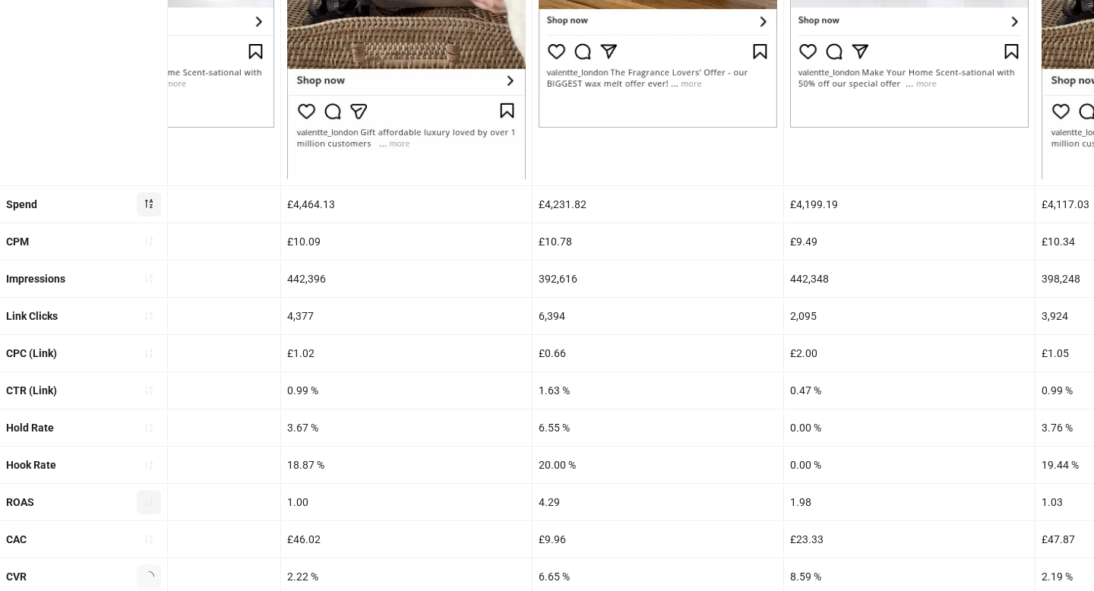
click at [150, 573] on icon "loading" at bounding box center [148, 576] width 14 height 14
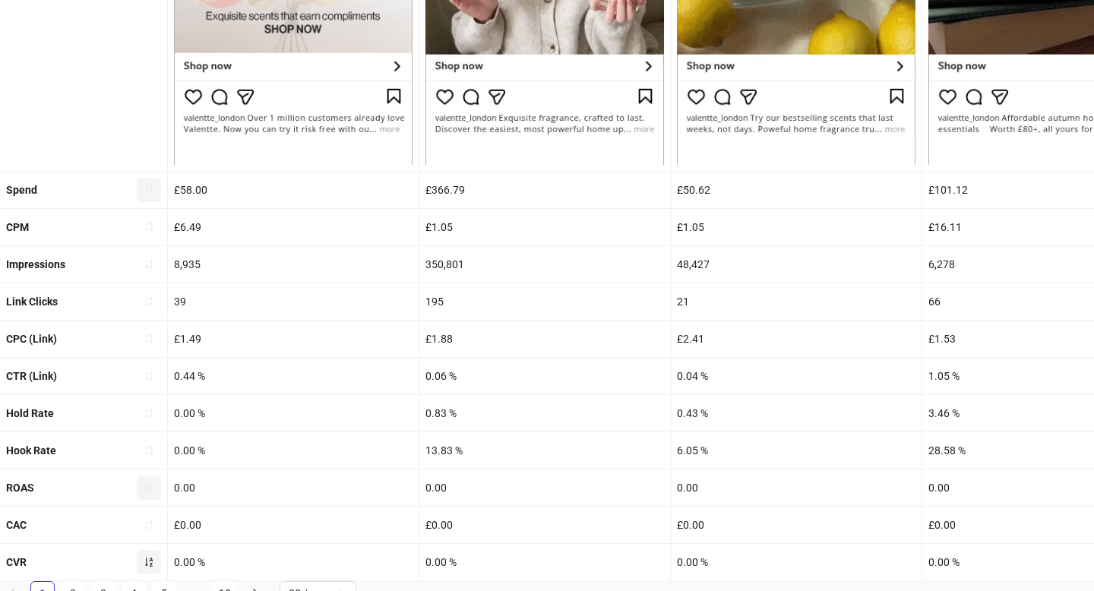
scroll to position [620, 0]
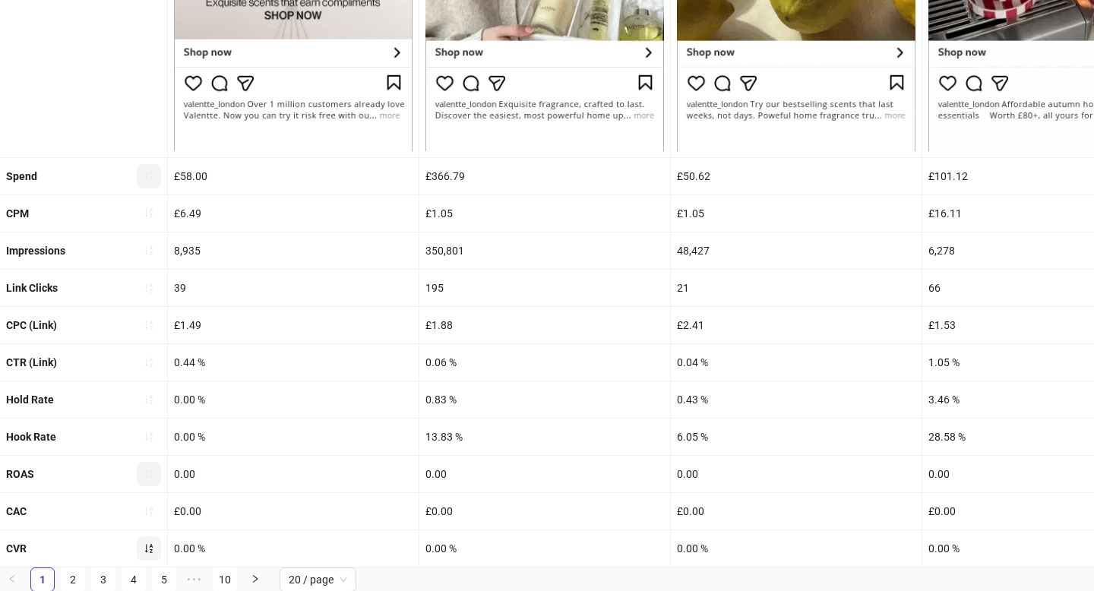
click at [149, 545] on icon "sort-ascending" at bounding box center [149, 548] width 11 height 11
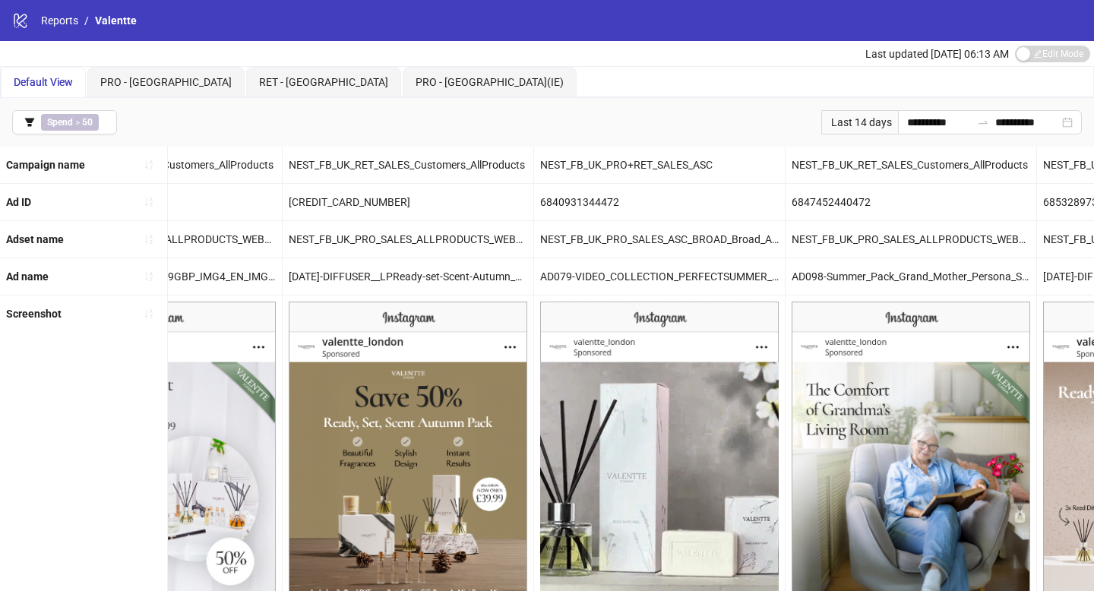
scroll to position [0, 0]
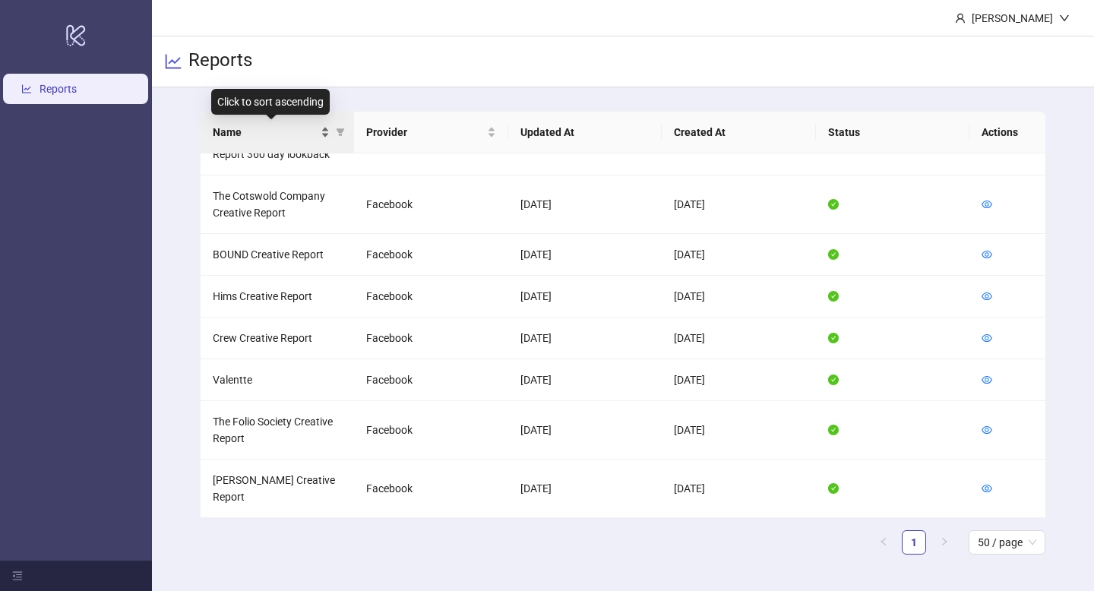
click at [327, 133] on div "Name" at bounding box center [272, 132] width 118 height 17
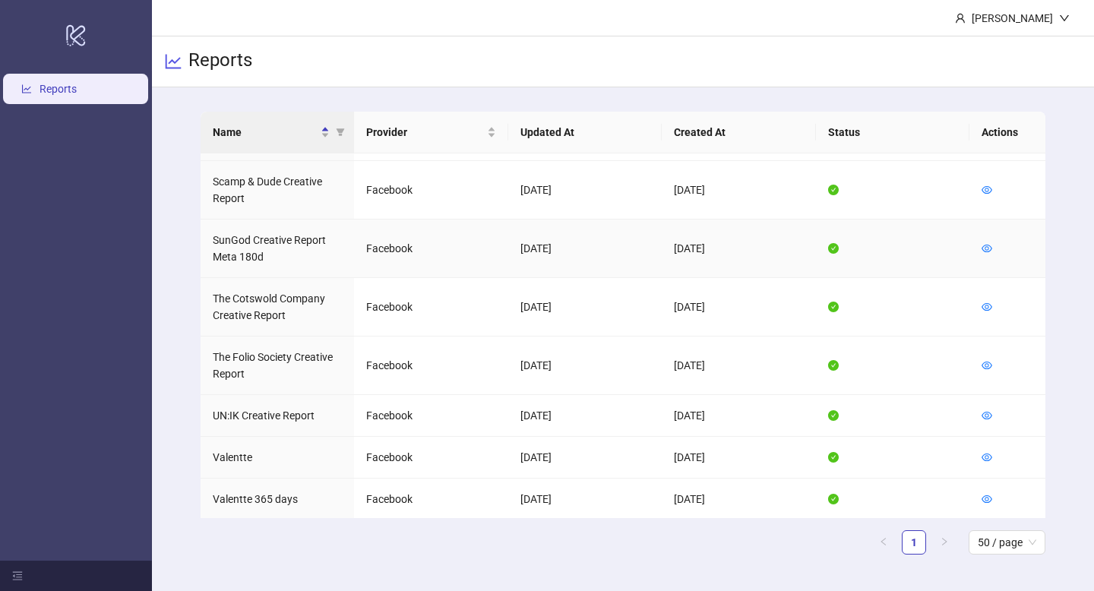
scroll to position [989, 0]
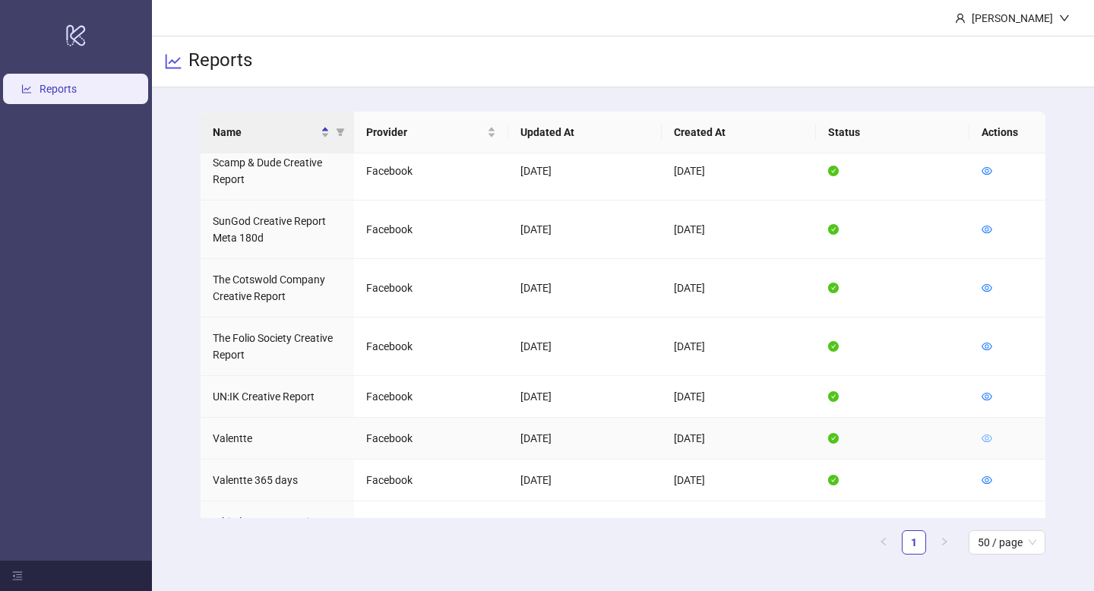
click at [988, 433] on icon "eye" at bounding box center [987, 438] width 11 height 11
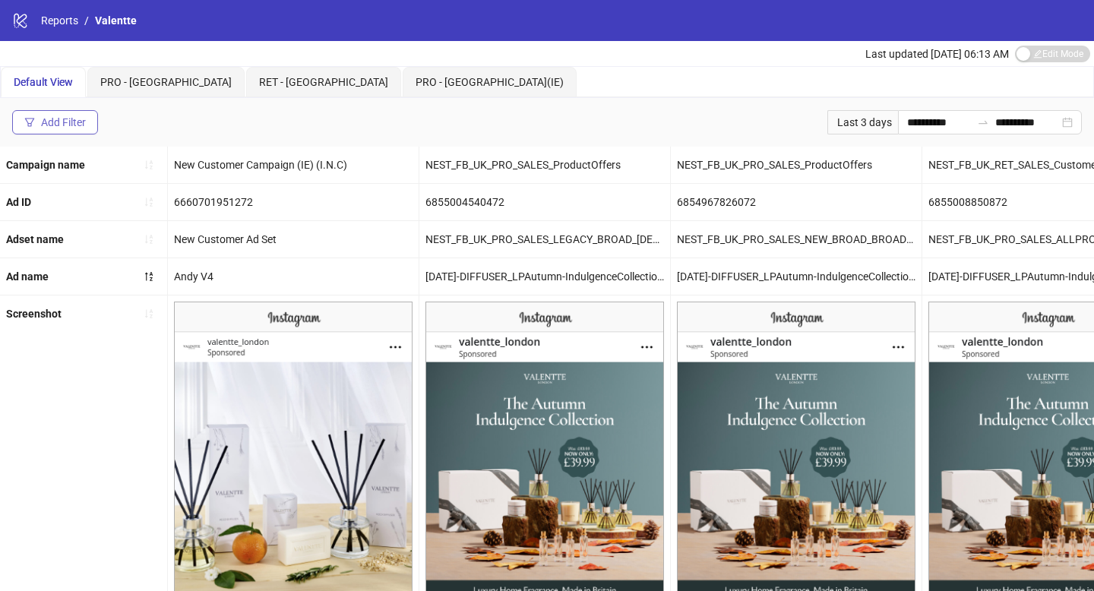
click at [74, 122] on div "Add Filter" at bounding box center [63, 122] width 45 height 12
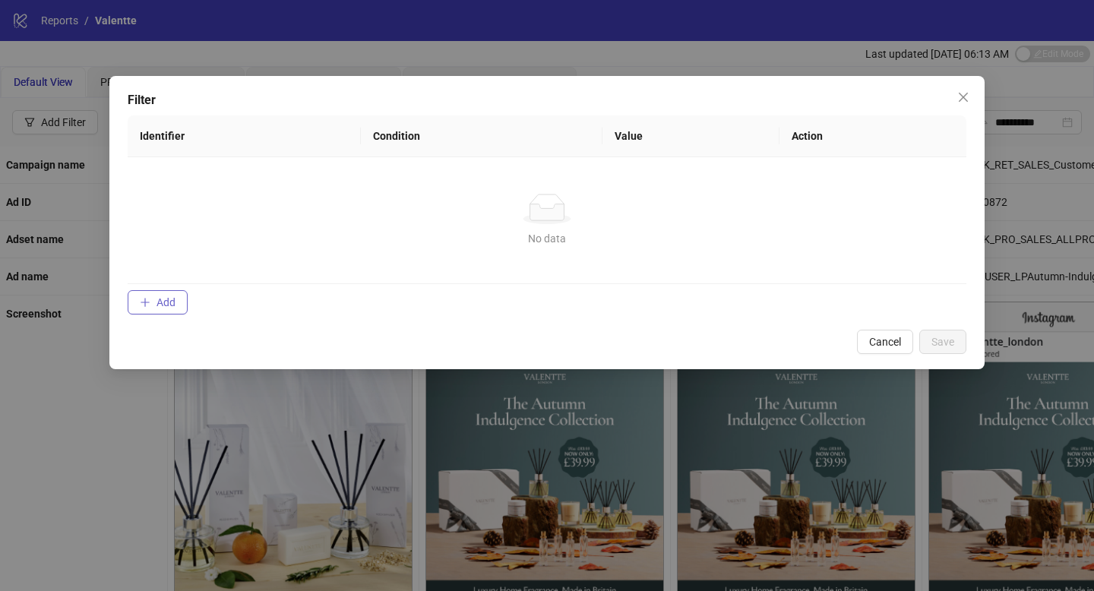
click at [167, 302] on span "Add" at bounding box center [166, 302] width 19 height 12
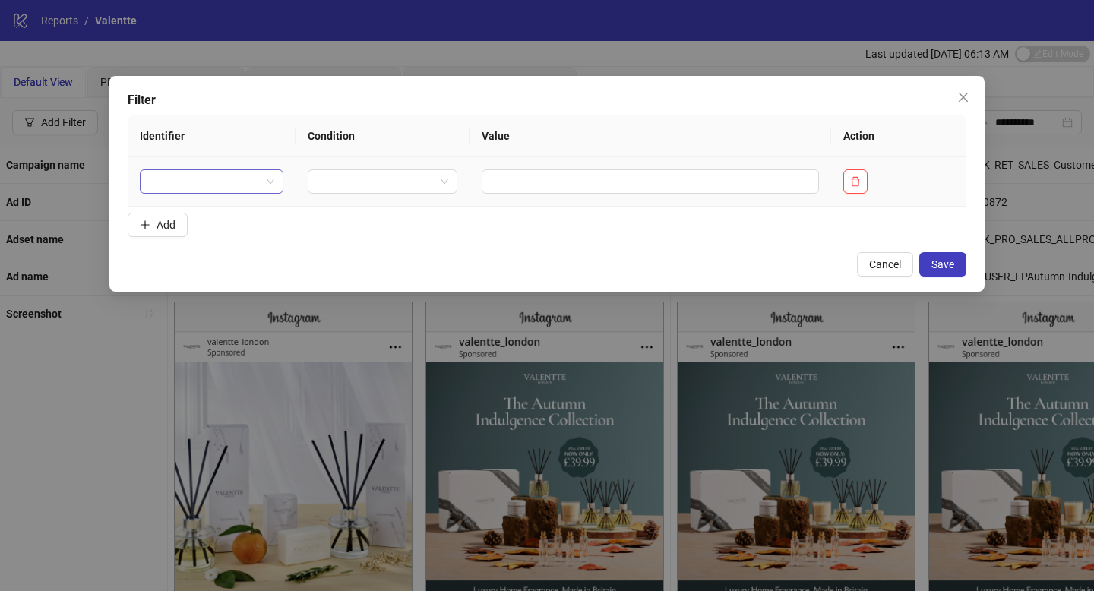
click at [210, 193] on div at bounding box center [212, 181] width 144 height 24
type input "***"
click at [233, 220] on div "Spend" at bounding box center [209, 212] width 133 height 24
click at [437, 170] on input "search" at bounding box center [402, 181] width 109 height 23
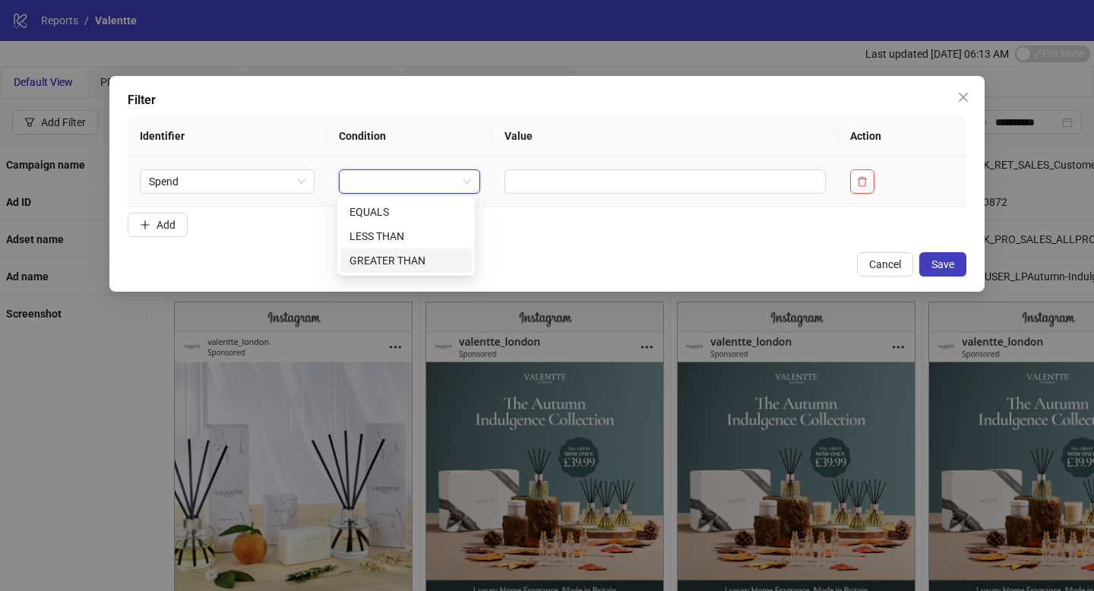
click at [414, 264] on div "GREATER THAN" at bounding box center [406, 260] width 113 height 17
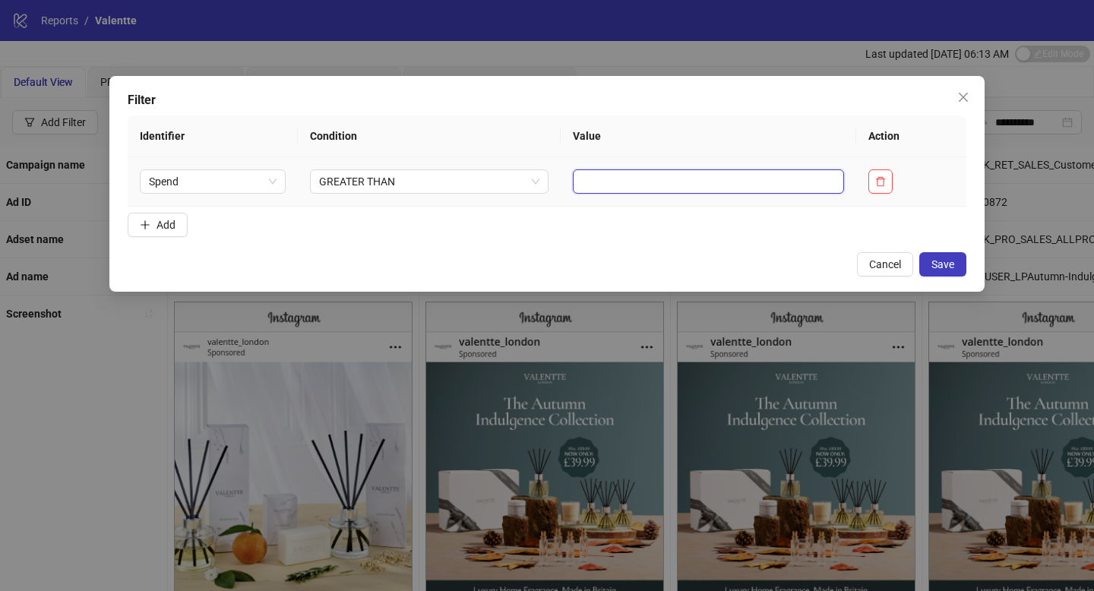
click at [593, 186] on input "text" at bounding box center [708, 181] width 271 height 24
type input "**"
click at [949, 261] on span "Save" at bounding box center [942, 264] width 23 height 12
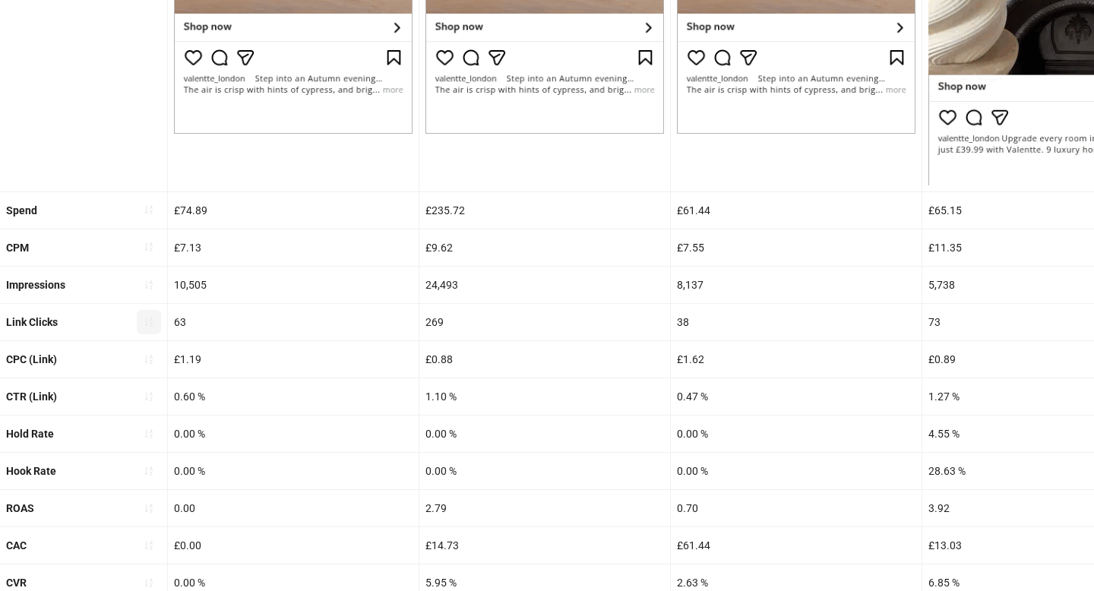
scroll to position [620, 0]
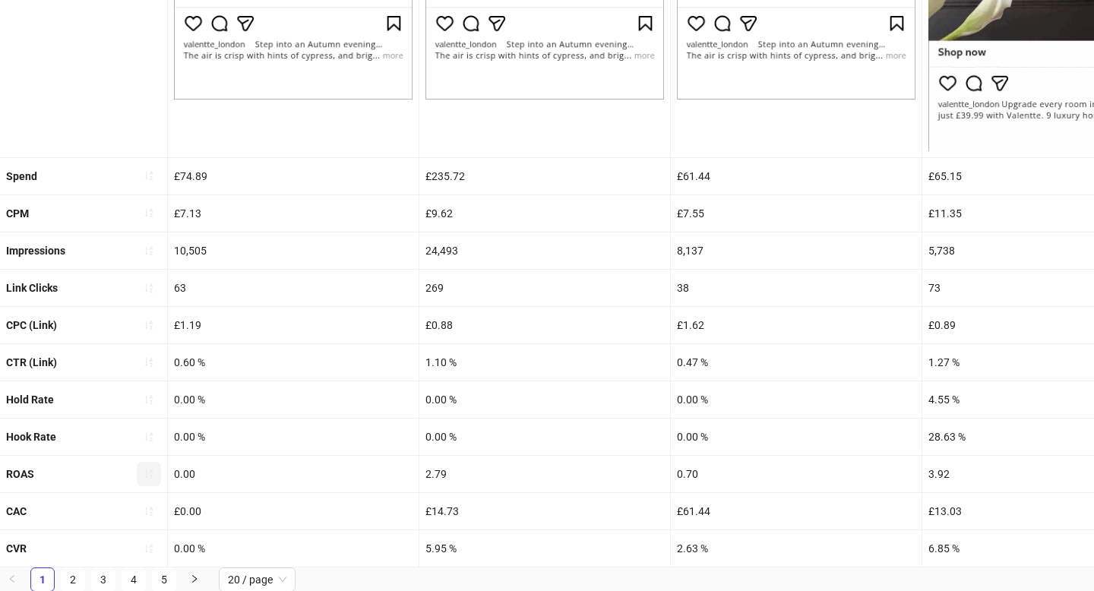
click at [147, 476] on icon "sort-ascending" at bounding box center [149, 474] width 11 height 11
click at [147, 476] on icon "loading" at bounding box center [149, 474] width 11 height 11
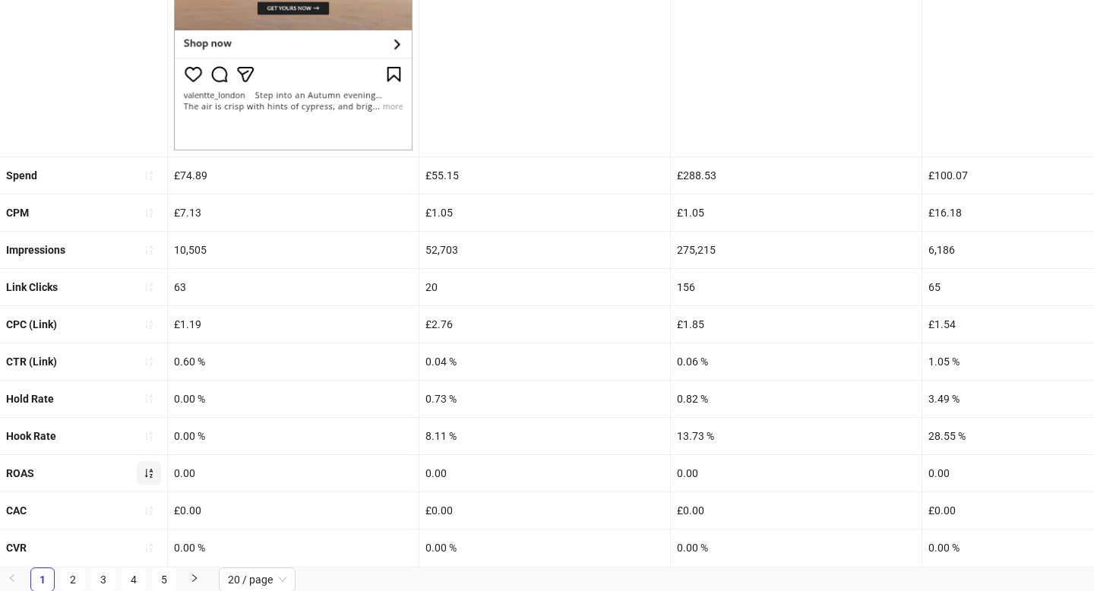
click at [148, 475] on icon "sort-ascending" at bounding box center [149, 473] width 11 height 11
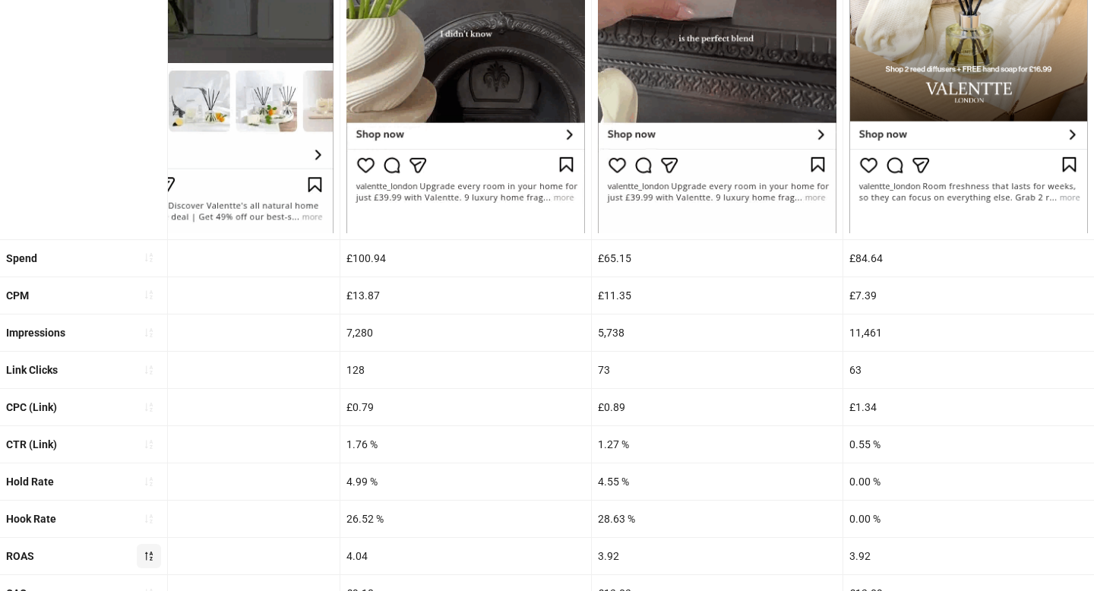
scroll to position [620, 0]
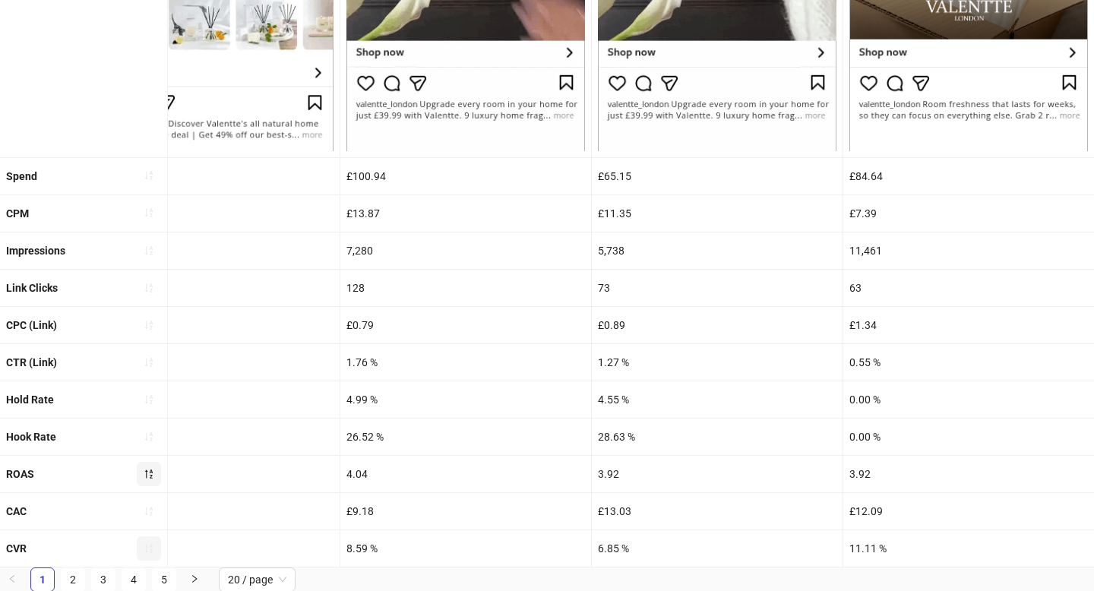
click at [147, 545] on icon "sort-ascending" at bounding box center [149, 548] width 11 height 11
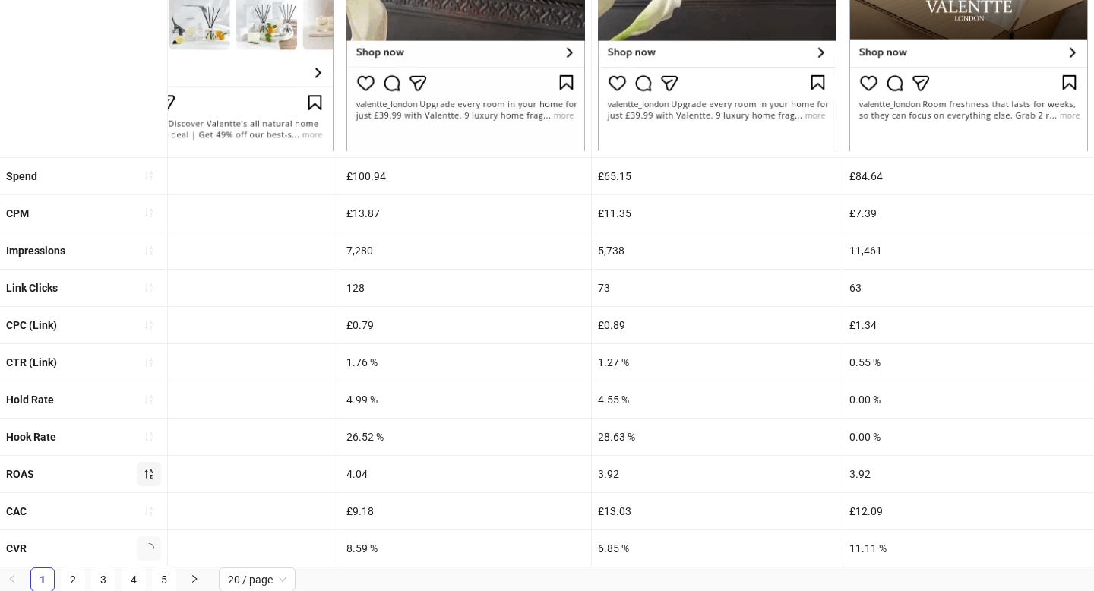
click at [147, 545] on icon "loading" at bounding box center [149, 548] width 11 height 11
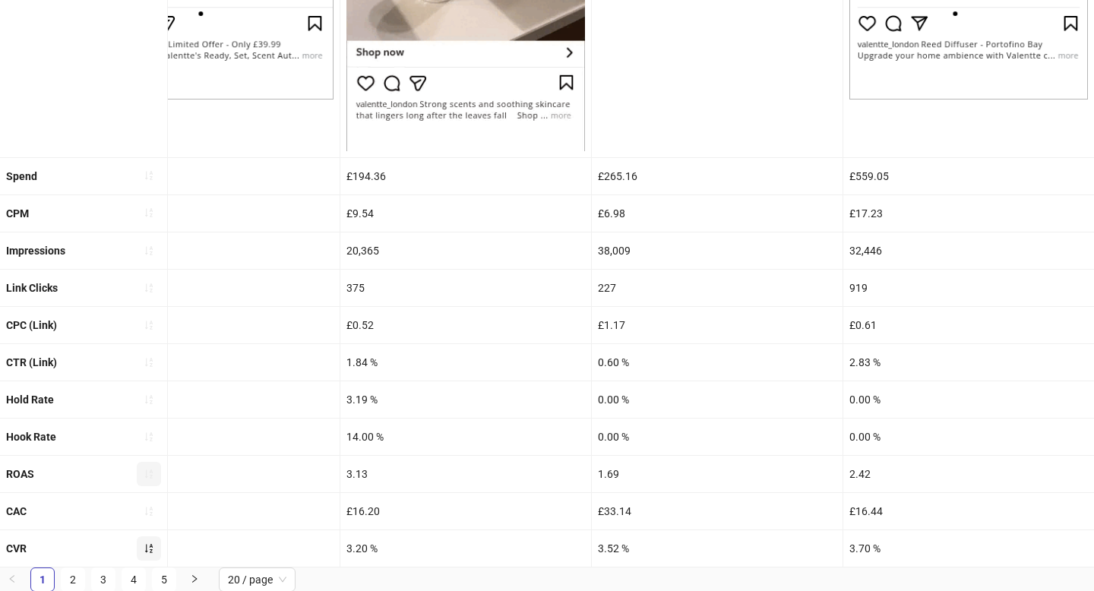
click at [156, 549] on button "button" at bounding box center [149, 548] width 24 height 24
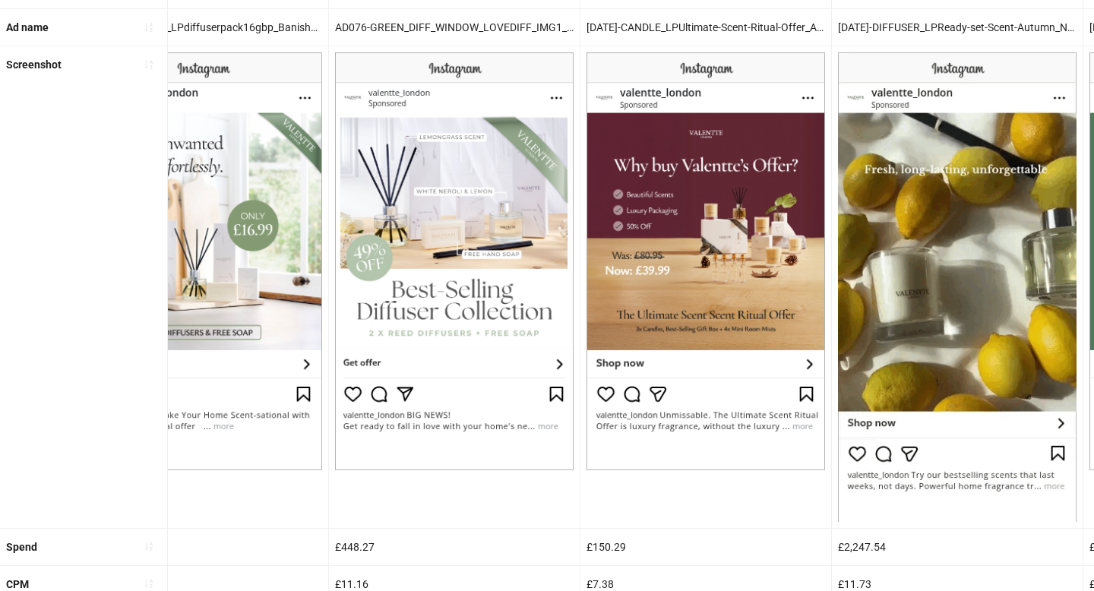
scroll to position [0, 3621]
